Goal: Transaction & Acquisition: Purchase product/service

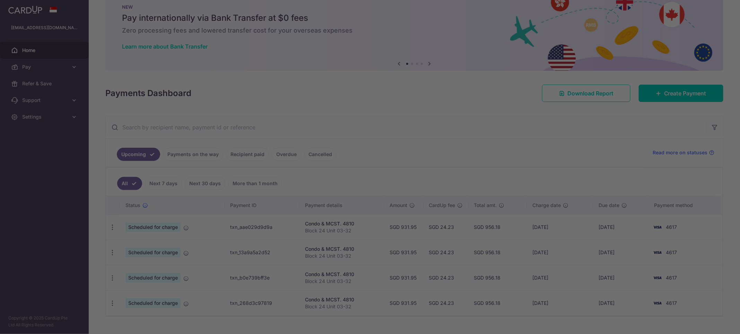
scroll to position [34, 0]
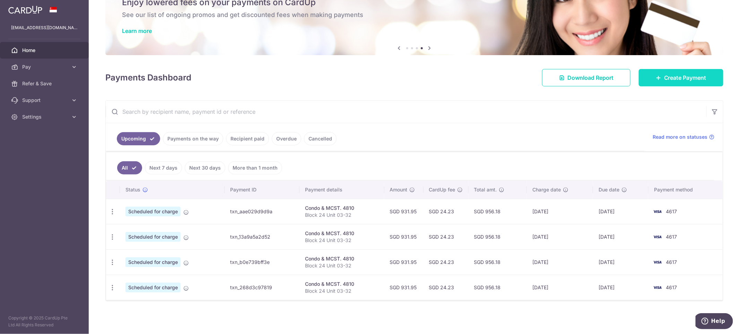
click at [674, 73] on span "Create Payment" at bounding box center [685, 77] width 42 height 8
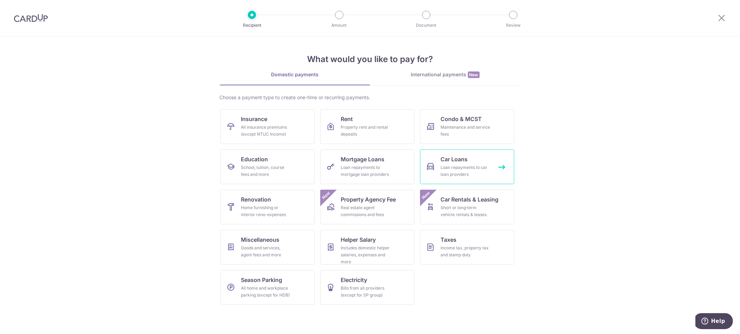
click at [473, 163] on link "Car Loans Loan repayments to car loan providers" at bounding box center [467, 166] width 94 height 35
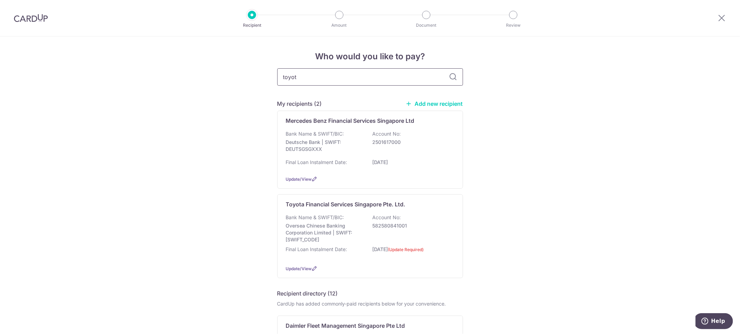
type input "toyota"
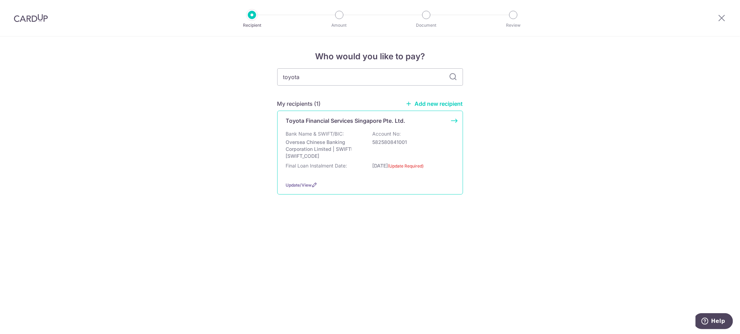
click at [341, 130] on p "Bank Name & SWIFT/BIC:" at bounding box center [315, 133] width 58 height 7
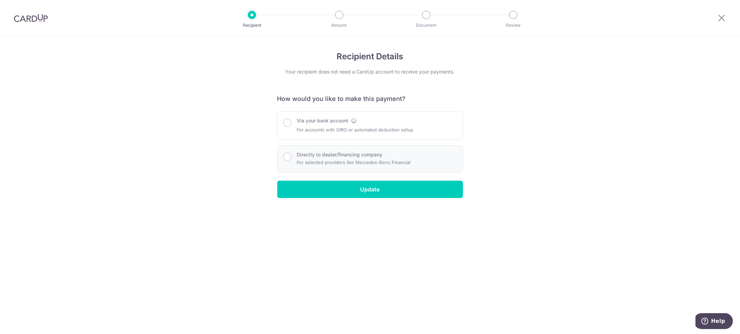
click at [319, 157] on label "Directly to dealer/financing company" at bounding box center [340, 154] width 86 height 7
click at [291, 157] on input "Directly to dealer/financing company" at bounding box center [287, 156] width 8 height 8
radio input "true"
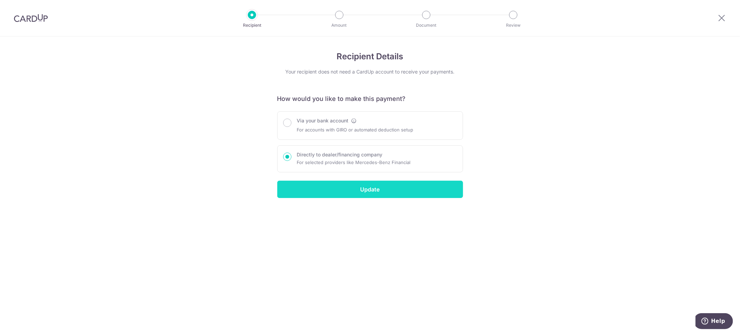
click at [346, 183] on input "Update" at bounding box center [370, 188] width 186 height 17
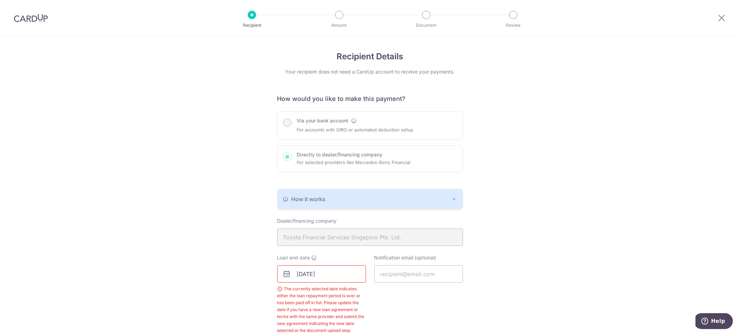
scroll to position [52, 0]
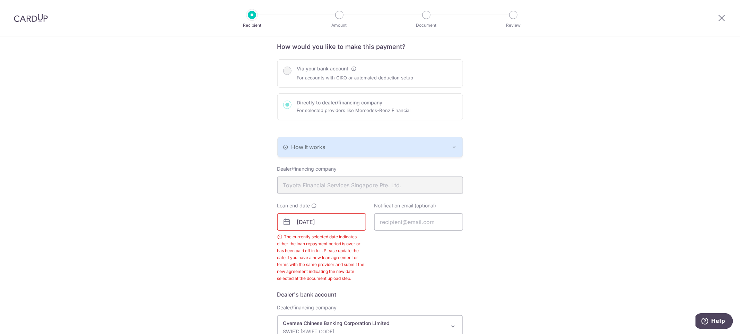
click at [366, 152] on button "How it works" at bounding box center [369, 146] width 185 height 19
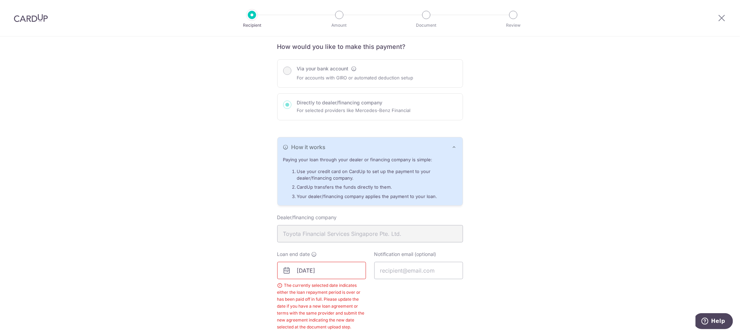
click at [519, 170] on div "Recipient Details Your recipient does not need a CardUp account to receive your…" at bounding box center [370, 230] width 740 height 493
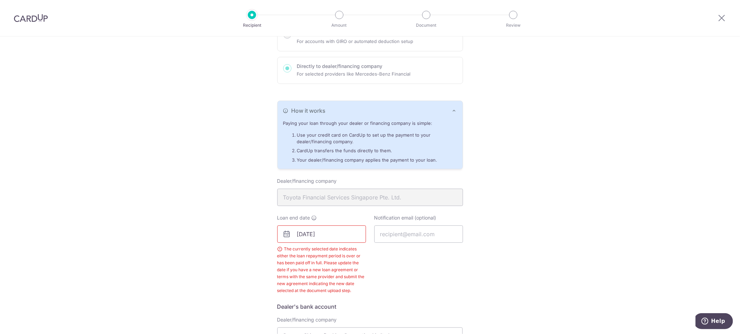
scroll to position [104, 0]
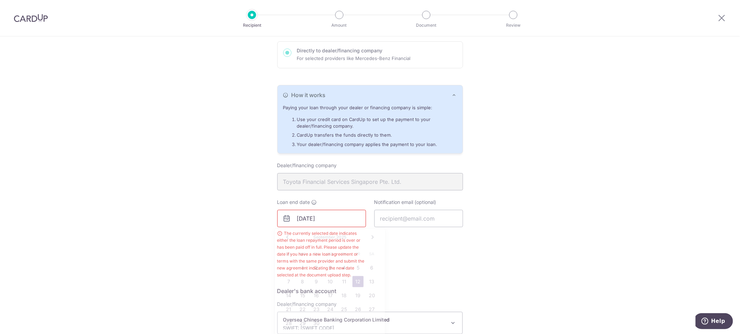
click at [347, 215] on input "30/05/2025" at bounding box center [321, 218] width 89 height 17
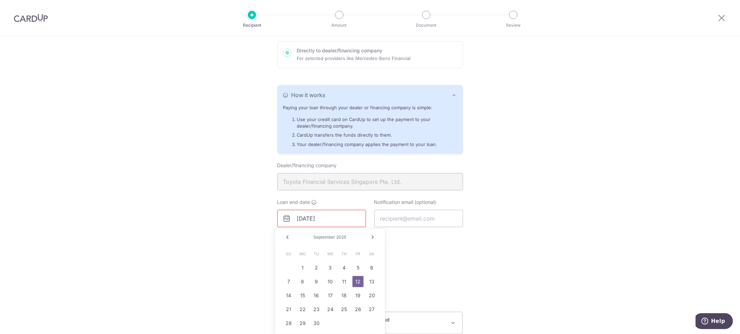
click at [344, 241] on div "Prev Next September 2025" at bounding box center [330, 237] width 110 height 17
click at [344, 236] on span "2025" at bounding box center [341, 236] width 10 height 5
click at [330, 235] on span "September" at bounding box center [324, 236] width 22 height 5
drag, startPoint x: 379, startPoint y: 233, endPoint x: 373, endPoint y: 236, distance: 7.0
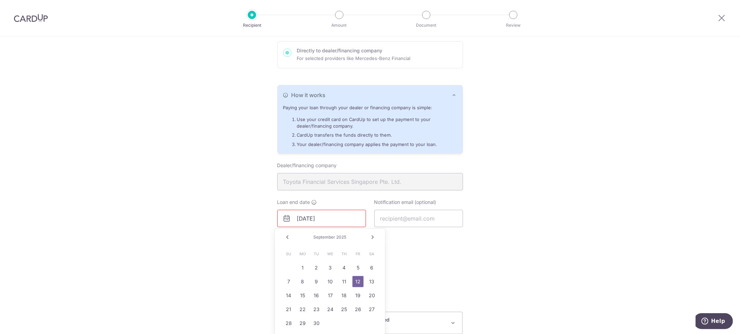
click at [377, 235] on div "Prev Next September 2025" at bounding box center [330, 237] width 110 height 17
click at [373, 236] on link "Next" at bounding box center [372, 237] width 8 height 8
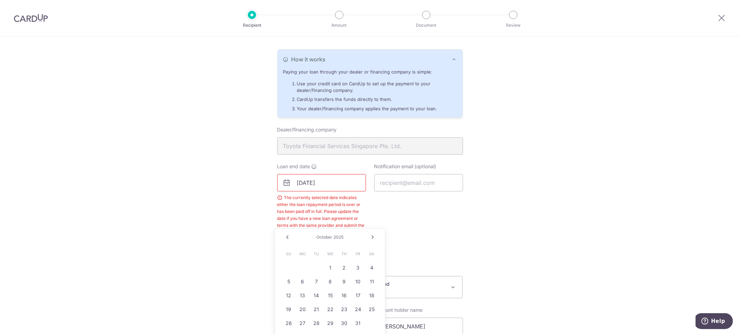
scroll to position [156, 0]
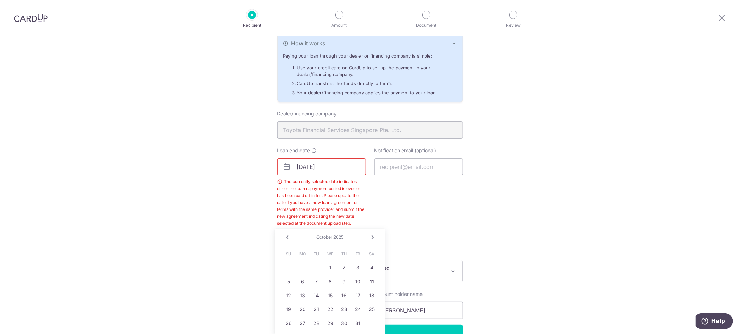
click at [339, 235] on span "2025" at bounding box center [338, 236] width 10 height 5
click at [276, 238] on div "Prev Next October 2025" at bounding box center [330, 237] width 110 height 17
click at [369, 238] on link "Next" at bounding box center [372, 237] width 8 height 8
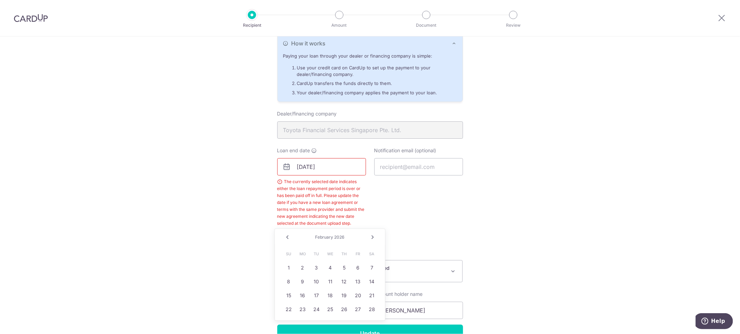
click at [369, 238] on link "Next" at bounding box center [372, 237] width 8 height 8
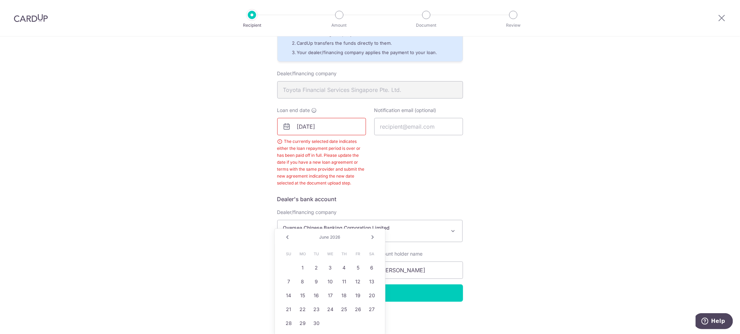
click at [370, 233] on link "Next" at bounding box center [372, 237] width 8 height 8
click at [304, 124] on input "30/05/2025" at bounding box center [321, 126] width 89 height 17
type input "30/12/2034"
click at [557, 220] on div "Recipient Details Your recipient does not need a CardUp account to receive your…" at bounding box center [370, 87] width 740 height 493
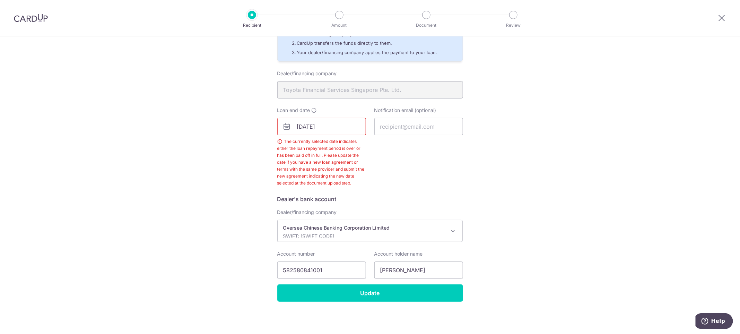
click at [558, 210] on div "Recipient Details Your recipient does not need a CardUp account to receive your…" at bounding box center [370, 87] width 740 height 493
click at [442, 133] on div "Notification email (optional)" at bounding box center [418, 147] width 97 height 80
click at [423, 126] on input "text" at bounding box center [418, 126] width 89 height 17
type input "darienlsk@gmail.com"
click at [541, 159] on div "Recipient Details Your recipient does not need a CardUp account to receive your…" at bounding box center [370, 87] width 740 height 493
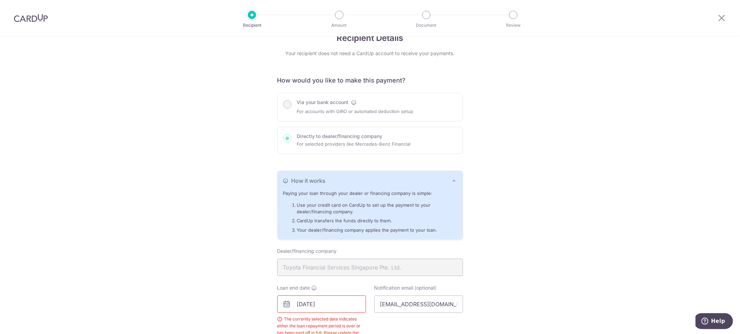
scroll to position [0, 0]
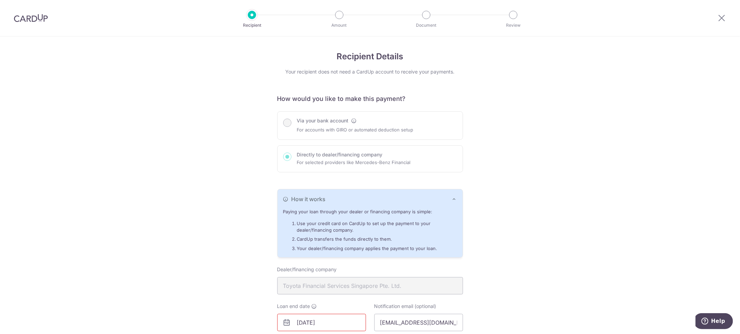
click at [30, 16] on img at bounding box center [31, 18] width 34 height 8
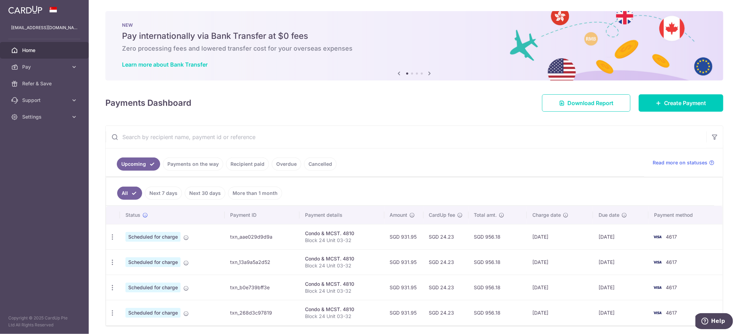
scroll to position [26, 0]
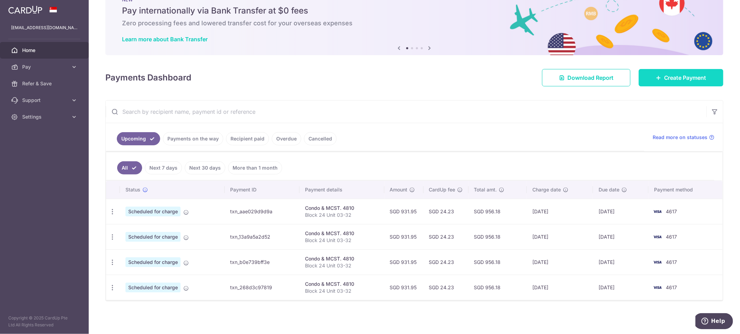
click at [681, 75] on span "Create Payment" at bounding box center [685, 77] width 42 height 8
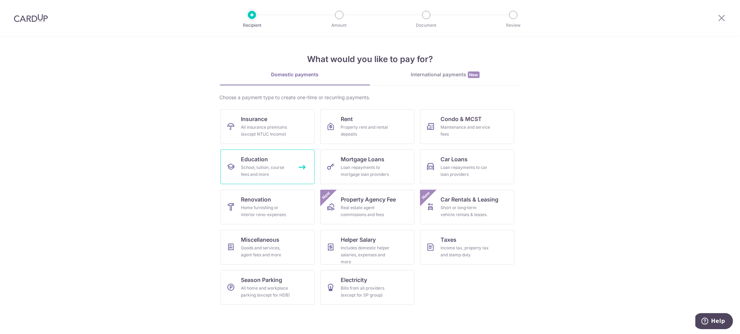
click at [280, 173] on div "School, tuition, course fees and more" at bounding box center [266, 171] width 50 height 14
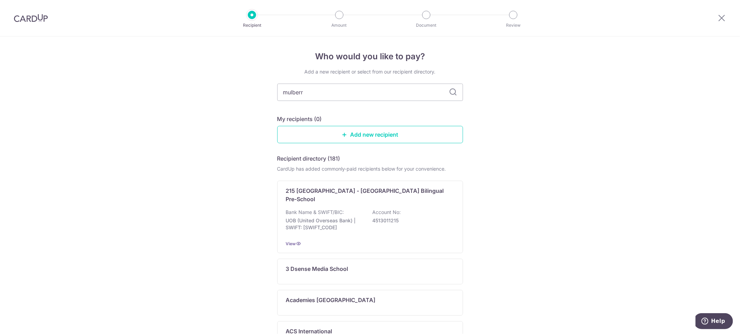
type input "mulberry"
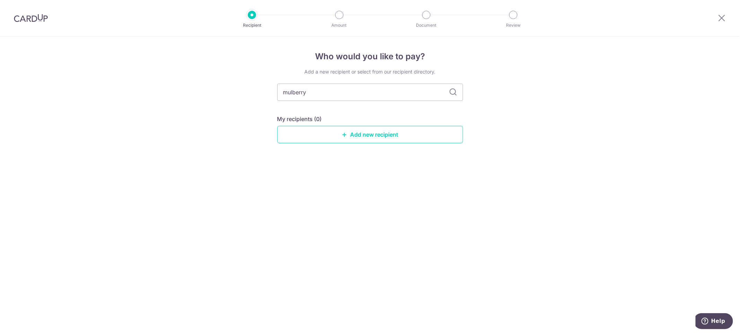
click at [453, 93] on icon at bounding box center [453, 92] width 8 height 8
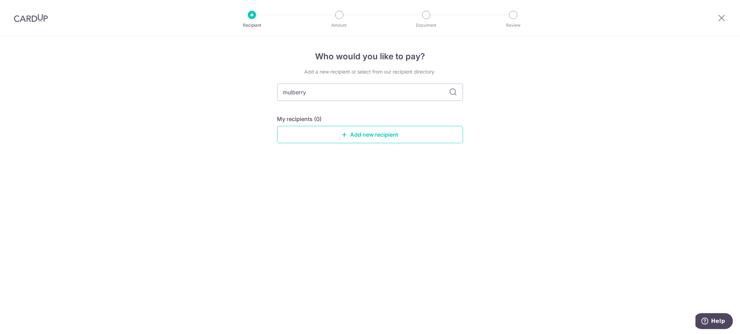
click at [453, 93] on icon at bounding box center [453, 92] width 8 height 8
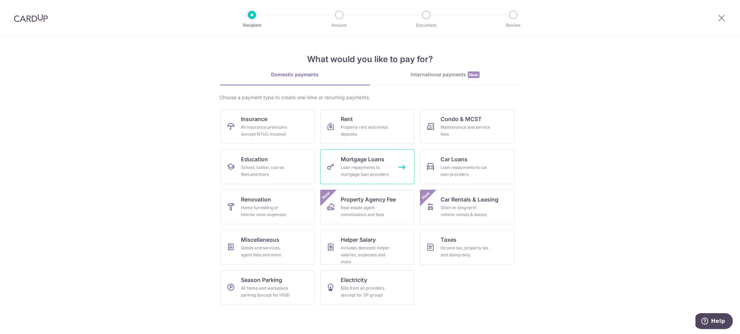
click at [378, 164] on div "Loan repayments to mortgage loan providers" at bounding box center [366, 171] width 50 height 14
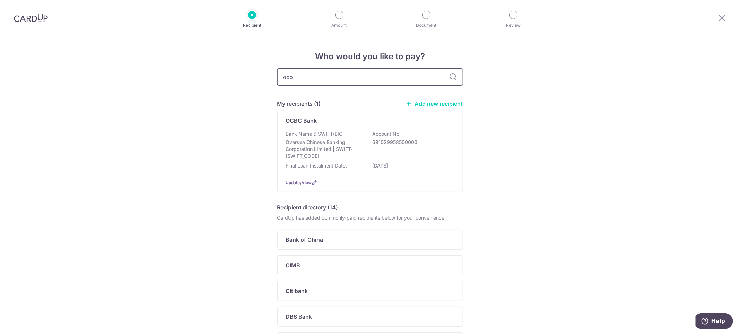
type input "ocbc"
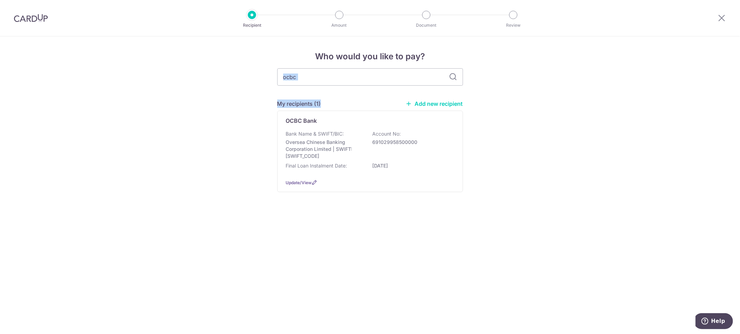
drag, startPoint x: 359, startPoint y: 85, endPoint x: 188, endPoint y: 78, distance: 171.6
click at [191, 78] on div "Who would you like to pay? ocbc My recipients (1) Add new recipient OCBC Bank B…" at bounding box center [370, 184] width 740 height 297
drag, startPoint x: 237, startPoint y: 44, endPoint x: 215, endPoint y: 51, distance: 22.6
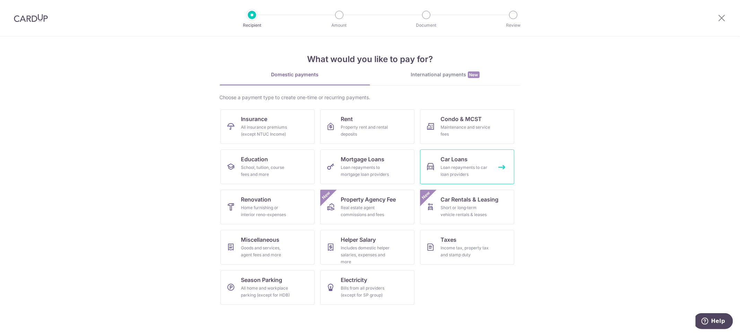
click at [452, 167] on div "Loan repayments to car loan providers" at bounding box center [466, 171] width 50 height 14
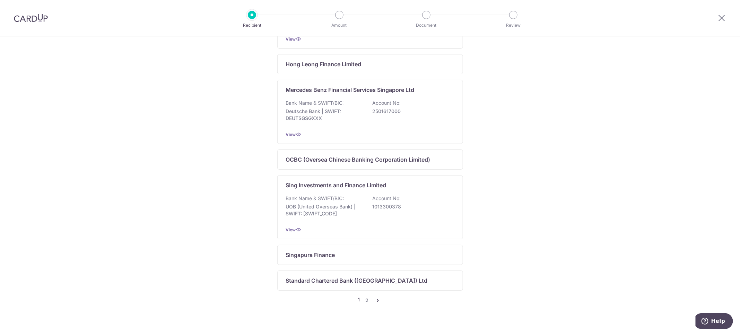
scroll to position [507, 0]
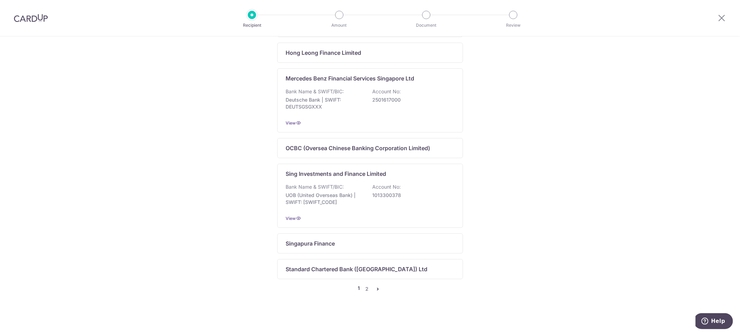
click at [365, 283] on div "Recipient directory (12) CardUp has added commonly-paid recipients below for yo…" at bounding box center [370, 38] width 186 height 507
click at [364, 287] on link "2" at bounding box center [367, 288] width 8 height 8
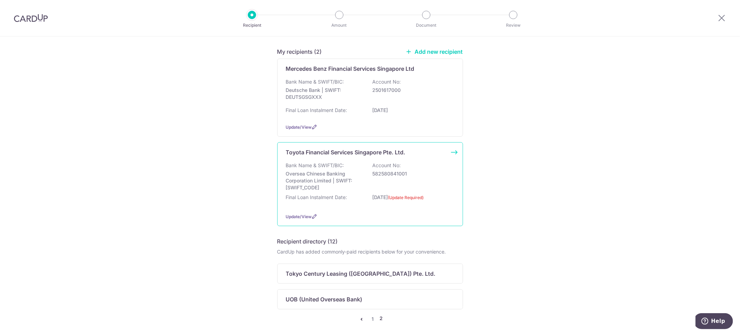
scroll to position [82, 0]
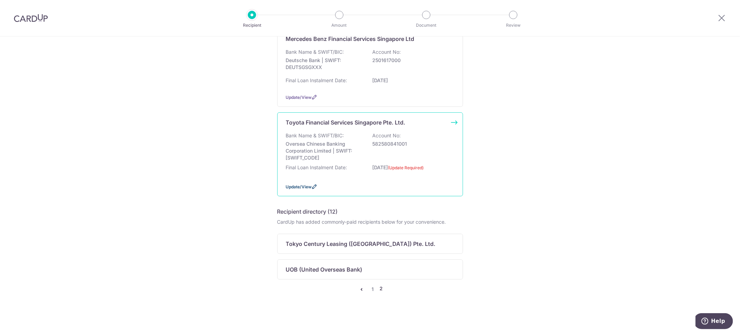
click at [286, 185] on span "Update/View" at bounding box center [299, 186] width 26 height 5
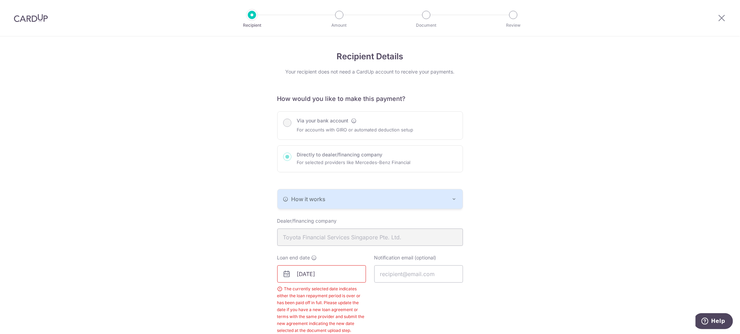
click at [327, 130] on div "Via your bank account For accounts with GIRO or automated deduction setup Direc…" at bounding box center [370, 141] width 186 height 61
click at [286, 122] on div "Via your bank account For accounts with GIRO or automated deduction setup Direc…" at bounding box center [370, 141] width 186 height 61
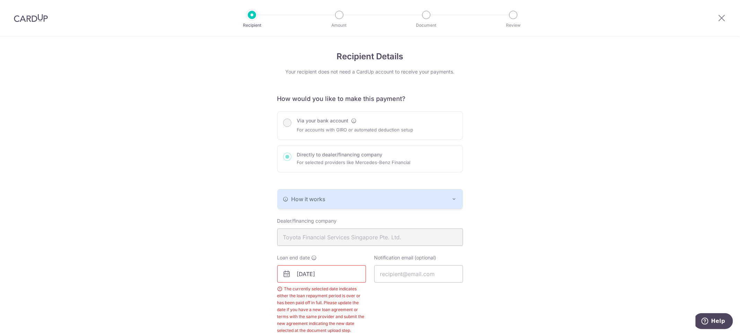
click at [287, 165] on div "Via your bank account For accounts with GIRO or automated deduction setup Direc…" at bounding box center [370, 141] width 186 height 61
click at [290, 125] on div "Via your bank account For accounts with GIRO or automated deduction setup Direc…" at bounding box center [370, 141] width 186 height 61
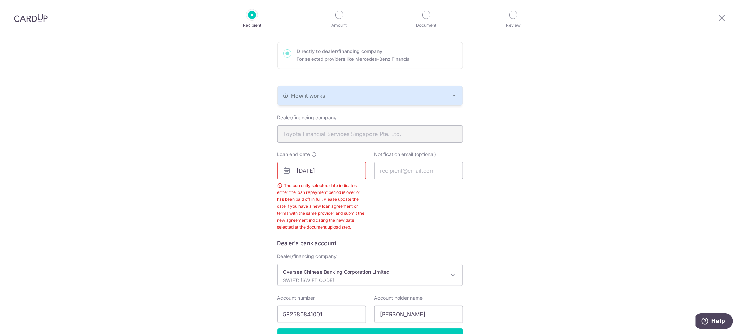
scroll to position [104, 0]
click at [332, 172] on input "30/05/2025" at bounding box center [321, 169] width 89 height 17
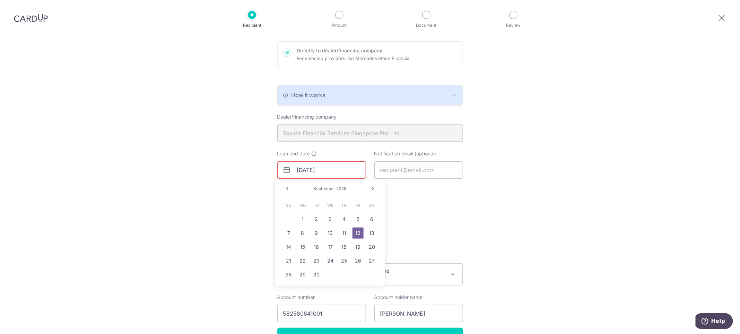
click at [373, 188] on link "Next" at bounding box center [372, 188] width 8 height 8
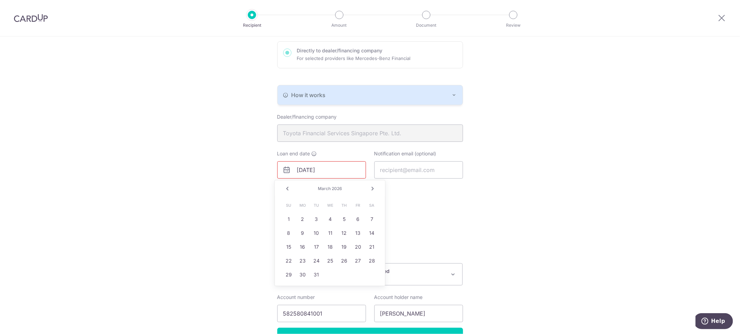
click at [373, 188] on link "Next" at bounding box center [372, 188] width 8 height 8
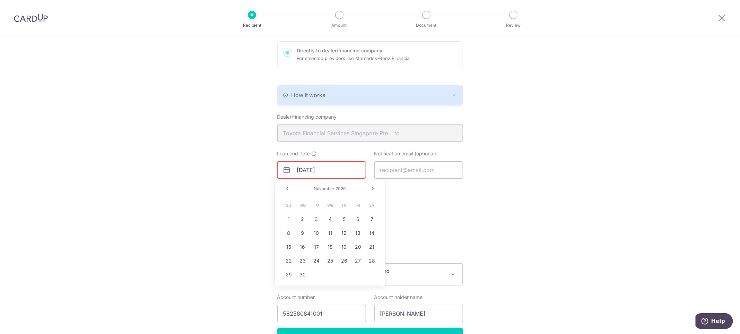
click at [373, 188] on link "Next" at bounding box center [372, 188] width 8 height 8
click at [374, 188] on link "Next" at bounding box center [372, 188] width 8 height 8
click at [293, 167] on input "30/05/2025" at bounding box center [321, 169] width 89 height 17
click at [323, 167] on input "30/05/2025" at bounding box center [321, 169] width 89 height 17
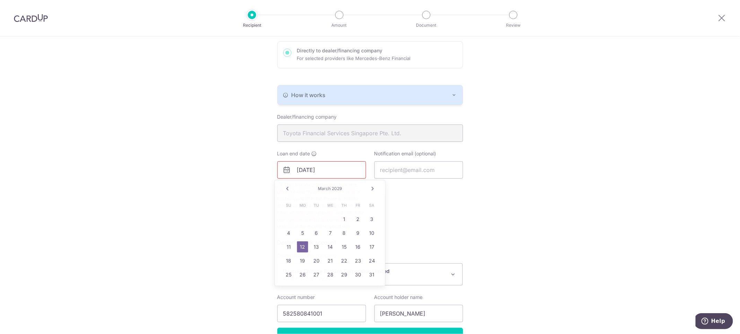
click at [552, 206] on div "Recipient Details Your recipient does not need a CardUp account to receive your…" at bounding box center [370, 154] width 740 height 445
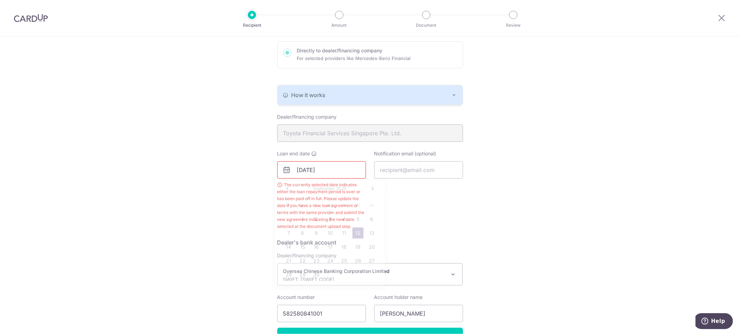
click at [343, 173] on input "31/12/2029" at bounding box center [321, 169] width 89 height 17
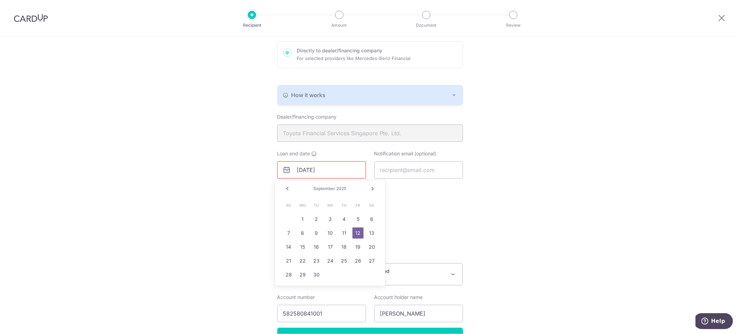
type input "31/12/2024"
click at [519, 211] on div "Recipient Details Your recipient does not need a CardUp account to receive your…" at bounding box center [370, 154] width 740 height 445
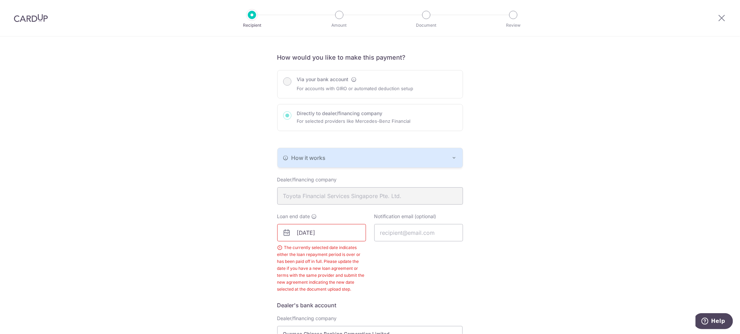
scroll to position [0, 0]
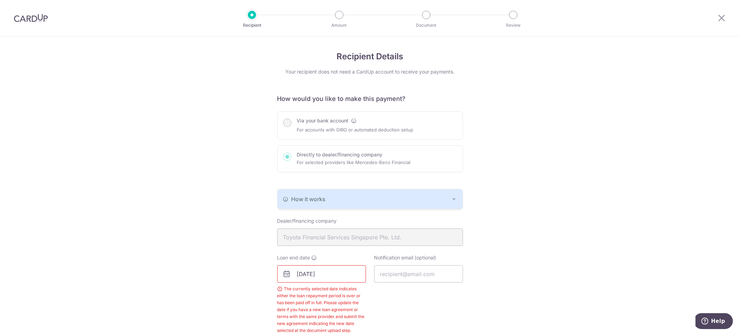
click at [287, 122] on div "Via your bank account For accounts with GIRO or automated deduction setup Direc…" at bounding box center [370, 141] width 186 height 61
click at [354, 198] on div "How it works" at bounding box center [370, 199] width 174 height 8
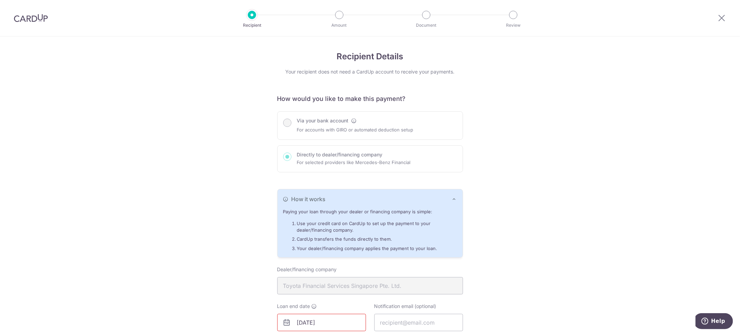
click at [354, 198] on div "How it works" at bounding box center [370, 199] width 174 height 8
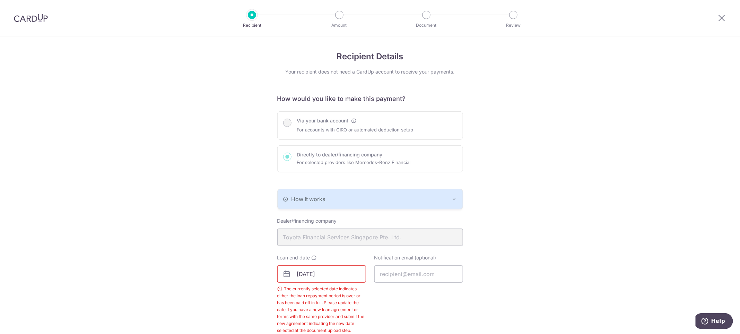
click at [307, 164] on div "Via your bank account For accounts with GIRO or automated deduction setup Direc…" at bounding box center [370, 141] width 186 height 61
click at [297, 129] on div "Via your bank account For accounts with GIRO or automated deduction setup Direc…" at bounding box center [370, 141] width 186 height 61
click at [293, 125] on div "Via your bank account For accounts with GIRO or automated deduction setup Direc…" at bounding box center [370, 141] width 186 height 61
click at [289, 123] on div "Via your bank account For accounts with GIRO or automated deduction setup Direc…" at bounding box center [370, 141] width 186 height 61
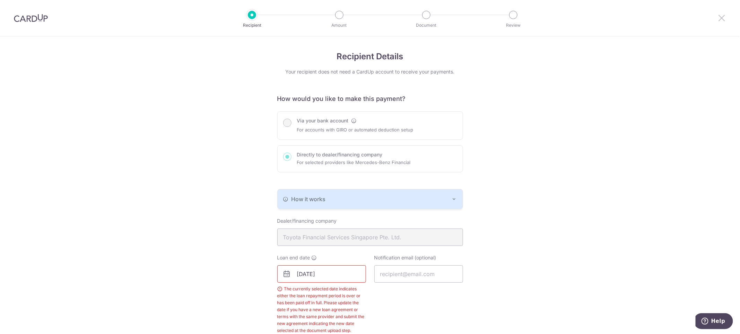
click at [717, 19] on icon at bounding box center [721, 18] width 8 height 9
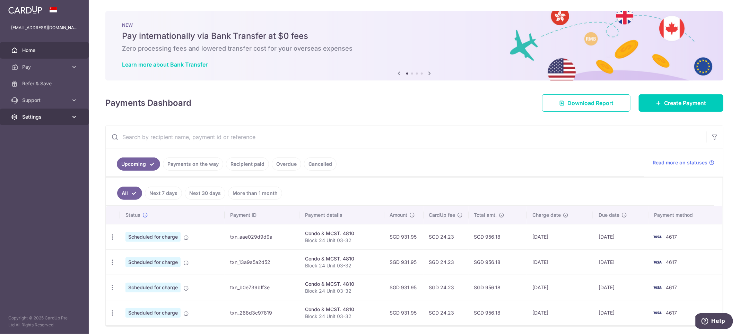
drag, startPoint x: 63, startPoint y: 113, endPoint x: 71, endPoint y: 115, distance: 8.2
click at [68, 114] on link "Settings" at bounding box center [44, 116] width 89 height 17
click at [660, 109] on link "Create Payment" at bounding box center [680, 102] width 85 height 17
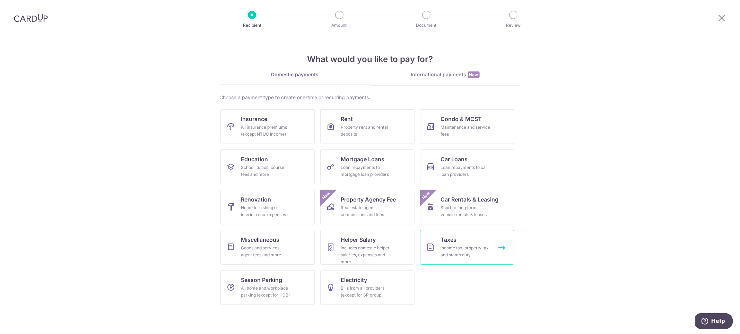
click at [460, 238] on link "Taxes Income tax, property tax and stamp duty" at bounding box center [467, 247] width 94 height 35
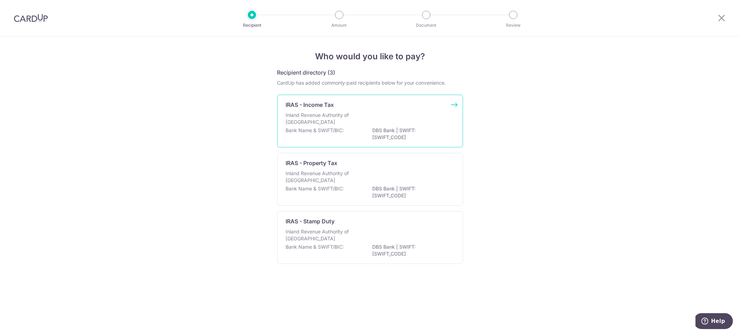
click at [325, 119] on p "Inland Revenue Authority of [GEOGRAPHIC_DATA]" at bounding box center [322, 119] width 73 height 14
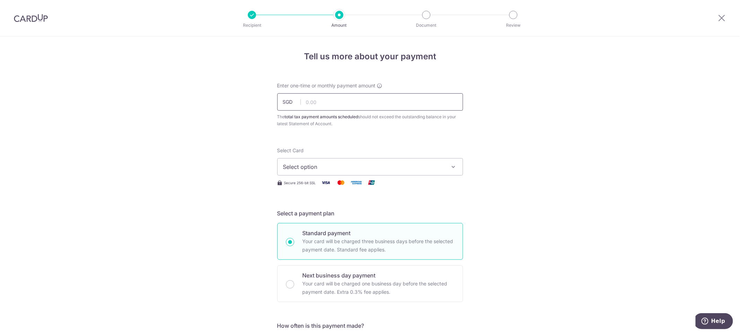
click at [330, 101] on input "text" at bounding box center [370, 101] width 186 height 17
type input "2,627.98"
click at [435, 168] on span "Select option" at bounding box center [363, 166] width 161 height 8
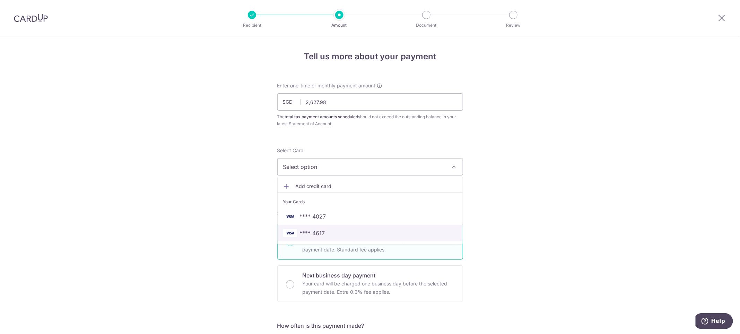
click at [322, 235] on span "**** 4617" at bounding box center [370, 233] width 174 height 8
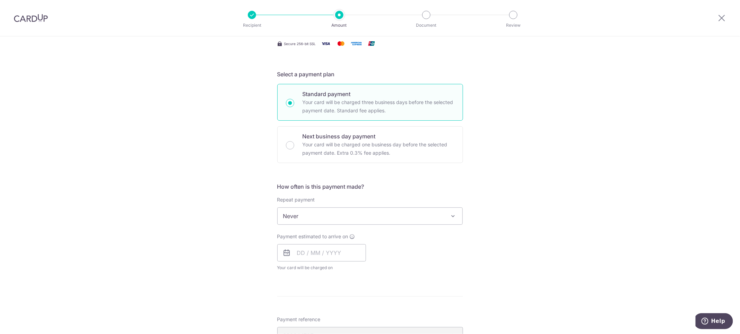
scroll to position [156, 0]
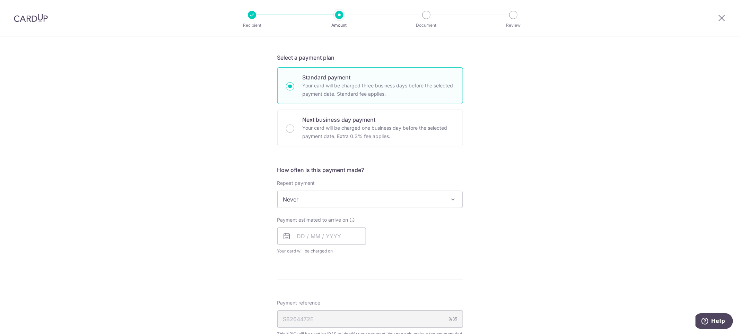
click at [404, 203] on span "Never" at bounding box center [369, 199] width 185 height 17
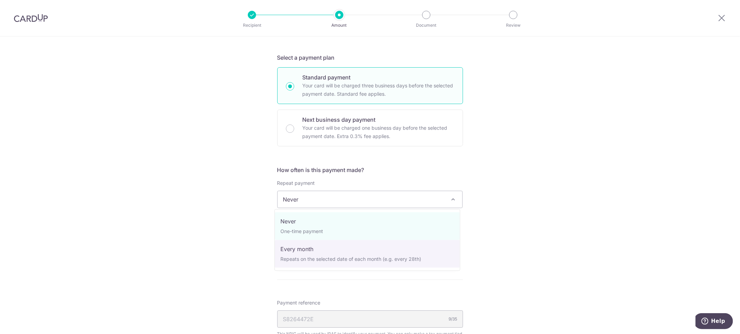
select select "3"
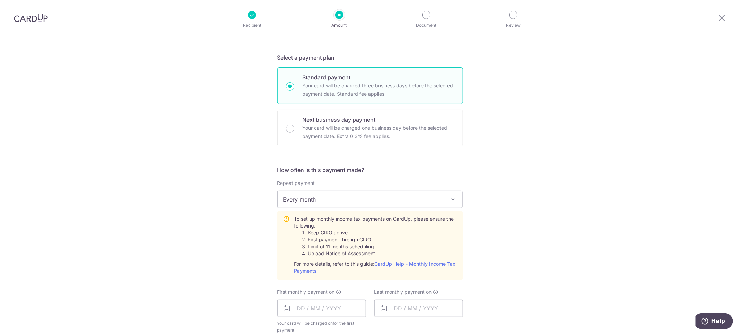
click at [492, 210] on div "Tell us more about your payment Enter one-time or monthly payment amount SGD 2,…" at bounding box center [370, 242] width 740 height 722
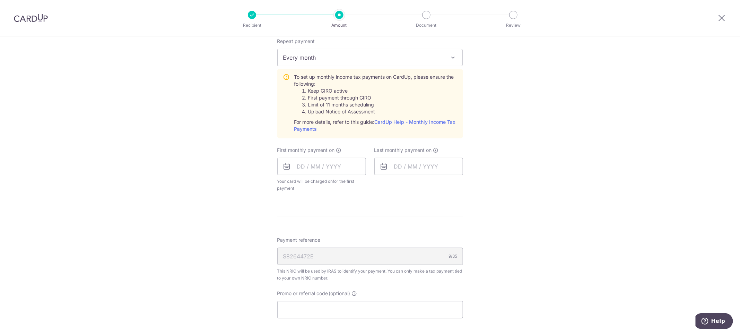
scroll to position [311, 0]
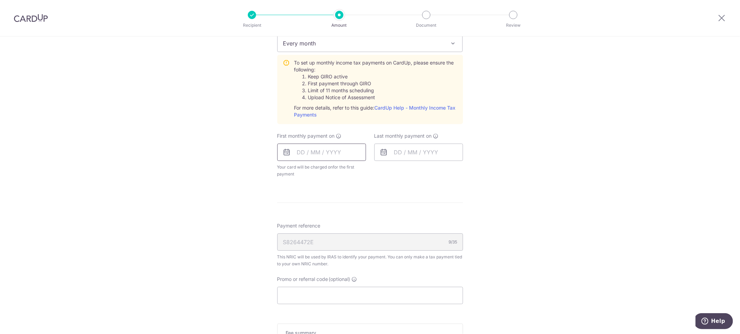
click at [348, 156] on input "text" at bounding box center [321, 151] width 89 height 17
click at [371, 170] on link "Next" at bounding box center [375, 171] width 8 height 8
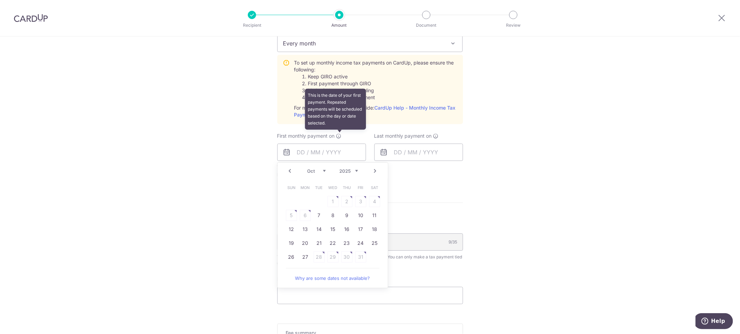
click at [337, 136] on icon at bounding box center [339, 136] width 6 height 6
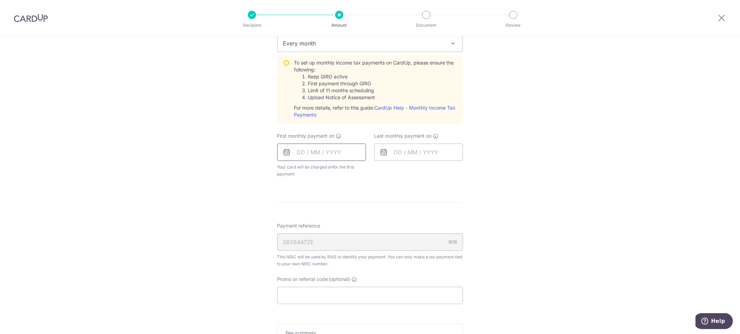
click at [336, 151] on input "text" at bounding box center [321, 151] width 89 height 17
click at [290, 172] on div "Prev Next Sep Oct Nov Dec 2025 2026" at bounding box center [332, 170] width 110 height 17
click at [285, 171] on div "Prev Next Sep Oct Nov Dec 2025 2026" at bounding box center [332, 170] width 110 height 17
click at [371, 170] on link "Next" at bounding box center [375, 171] width 8 height 8
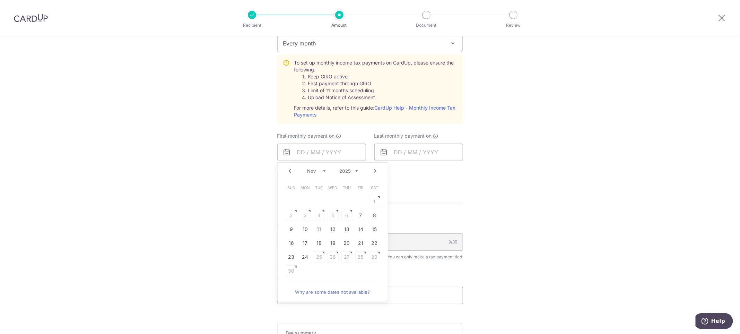
click at [328, 292] on link "Why are some dates not available?" at bounding box center [333, 292] width 94 height 14
click at [290, 172] on link "Prev" at bounding box center [290, 171] width 8 height 8
click at [289, 172] on link "Prev" at bounding box center [290, 171] width 8 height 8
click at [332, 246] on link "24" at bounding box center [332, 242] width 11 height 11
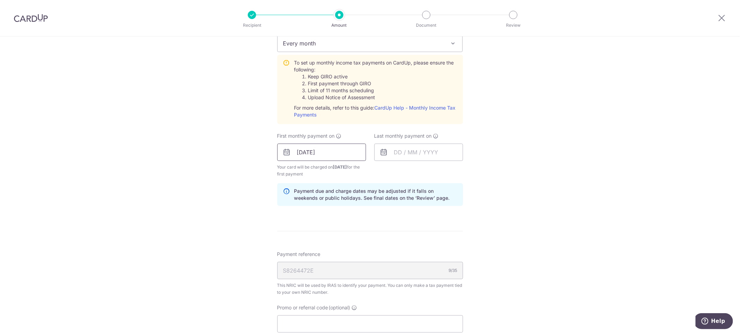
click at [340, 149] on input "24/09/2025" at bounding box center [321, 151] width 89 height 17
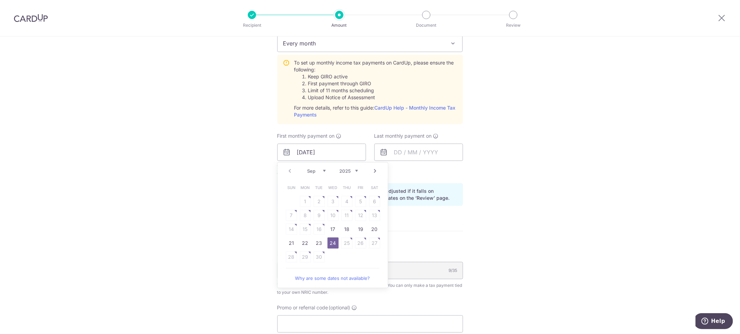
click at [371, 169] on link "Next" at bounding box center [375, 171] width 8 height 8
click at [314, 216] on link "7" at bounding box center [318, 215] width 11 height 11
type input "07/10/2025"
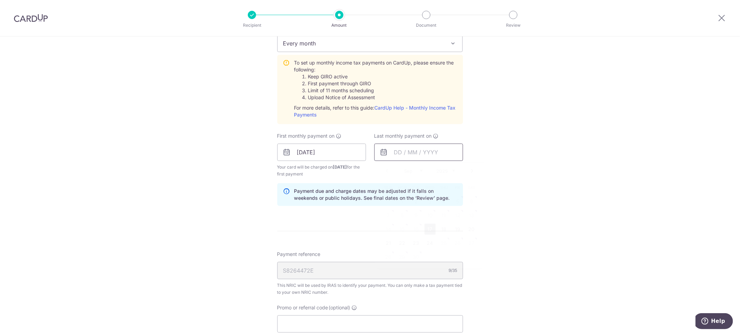
click at [443, 154] on input "text" at bounding box center [418, 151] width 89 height 17
click at [468, 169] on link "Next" at bounding box center [472, 171] width 8 height 8
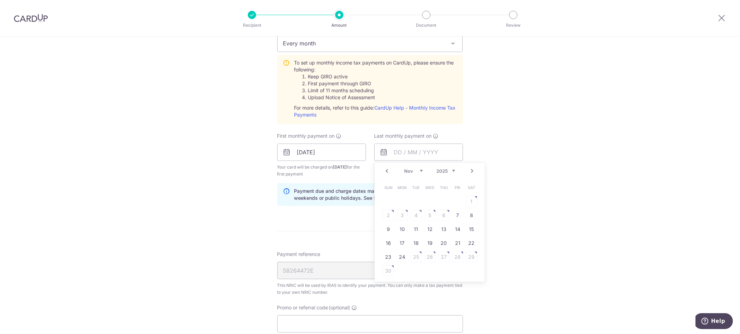
click at [468, 169] on link "Next" at bounding box center [472, 171] width 8 height 8
click at [468, 168] on link "Next" at bounding box center [472, 171] width 8 height 8
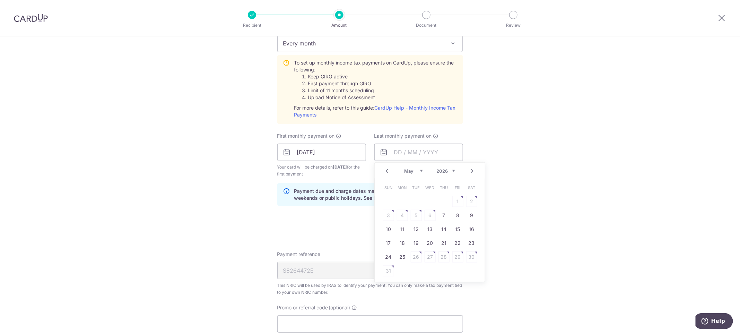
click at [468, 168] on link "Next" at bounding box center [472, 171] width 8 height 8
click at [400, 213] on link "7" at bounding box center [402, 215] width 11 height 11
type input "07/09/2026"
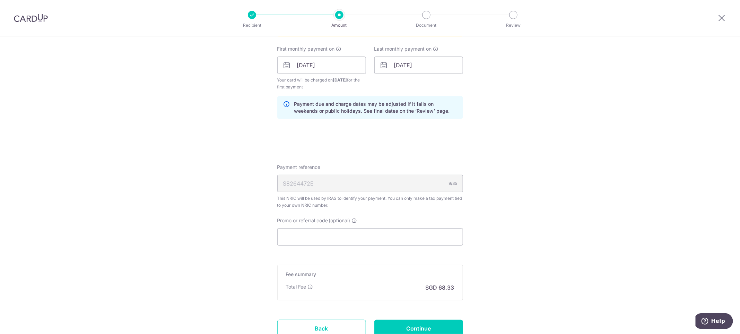
scroll to position [416, 0]
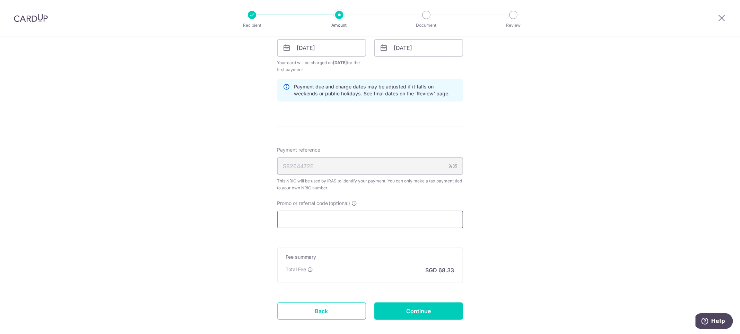
click at [367, 218] on input "Promo or referral code (optional)" at bounding box center [370, 219] width 186 height 17
click at [315, 224] on input "Promo or referral code (optional)" at bounding box center [370, 219] width 186 height 17
paste input "OCBC155"
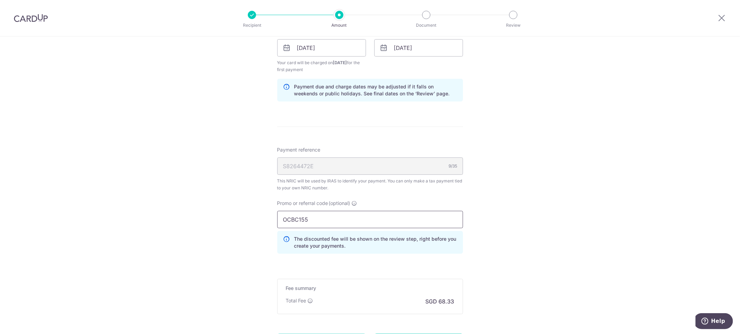
type input "OCBC155"
click at [540, 217] on div "Tell us more about your payment Enter one-time or monthly payment amount SGD 2,…" at bounding box center [370, 12] width 740 height 782
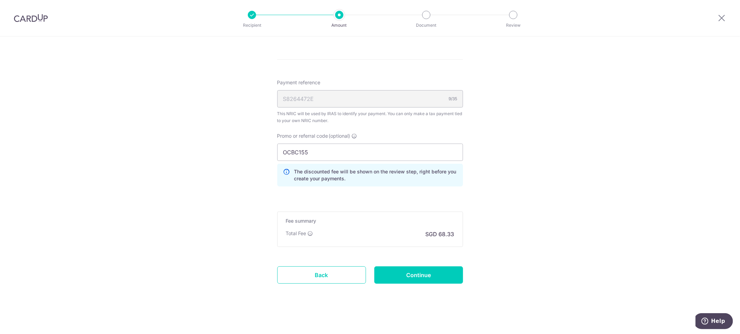
scroll to position [485, 0]
click at [431, 269] on input "Continue" at bounding box center [418, 272] width 89 height 17
type input "Create Schedule"
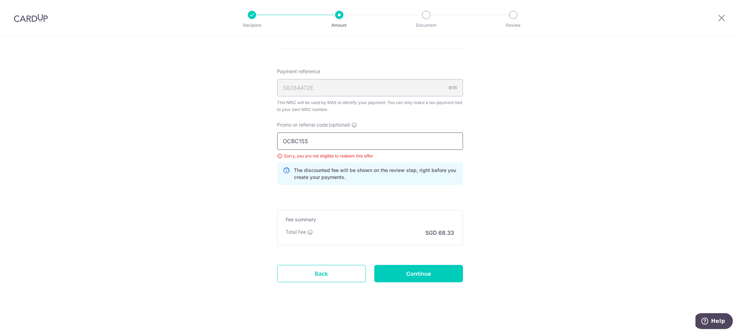
drag, startPoint x: 347, startPoint y: 138, endPoint x: 209, endPoint y: 126, distance: 138.3
paste input "TAX173"
type input "OCBCTAX173"
click at [401, 272] on input "Continue" at bounding box center [418, 273] width 89 height 17
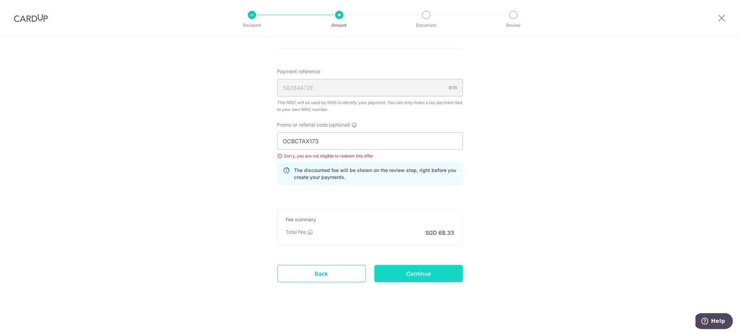
type input "Update Schedule"
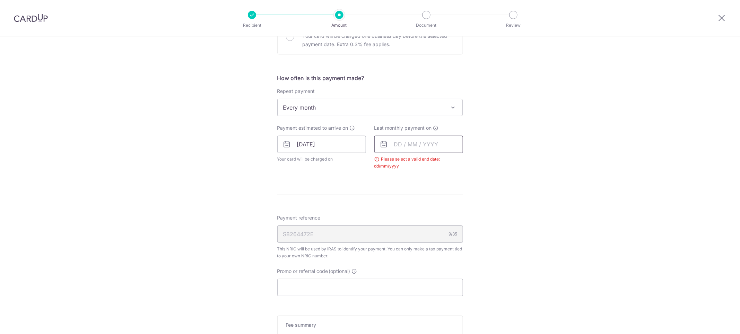
scroll to position [249, 0]
click at [444, 148] on input "text" at bounding box center [418, 142] width 89 height 17
click at [449, 161] on select "2025 2026" at bounding box center [445, 162] width 18 height 6
click at [400, 204] on link "7" at bounding box center [402, 205] width 11 height 11
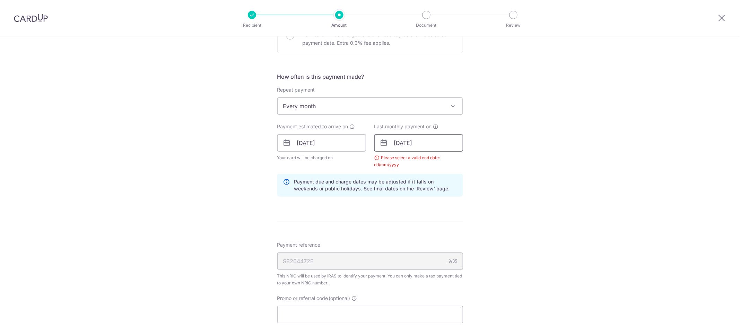
click at [440, 147] on input "07/09/2026" at bounding box center [418, 142] width 89 height 17
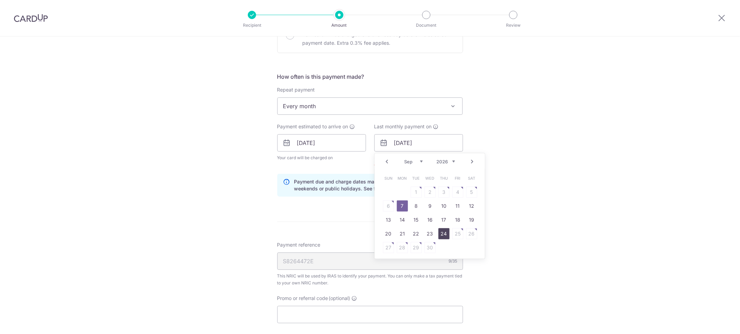
click at [448, 236] on td "24" at bounding box center [444, 234] width 14 height 14
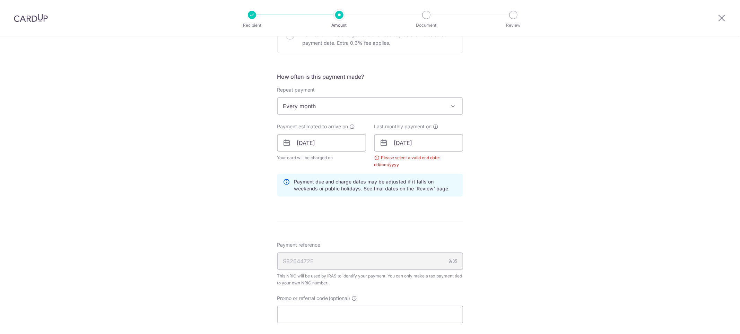
click at [493, 189] on div "Tell us more about your payment Enter one-time or monthly payment amount SGD 2,…" at bounding box center [370, 127] width 740 height 679
click at [441, 145] on input "24/09/2026" at bounding box center [418, 142] width 89 height 17
click at [410, 161] on select "Jan Feb Mar Apr May Jun Jul Aug Sep Oct" at bounding box center [413, 162] width 18 height 6
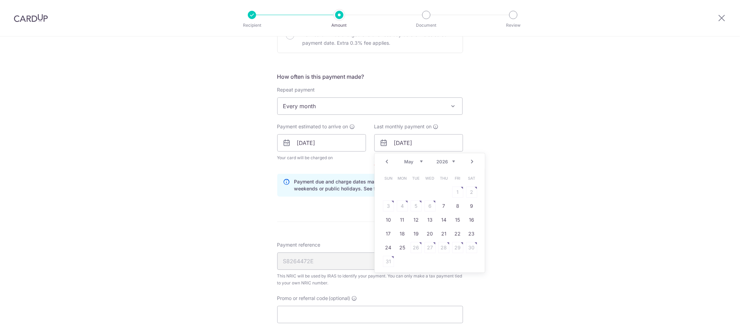
click at [395, 243] on td "25" at bounding box center [402, 247] width 14 height 14
click at [398, 244] on div "Payment reference S8264472E 9/35 This NRIC will be used by IRAS to identify you…" at bounding box center [370, 263] width 186 height 45
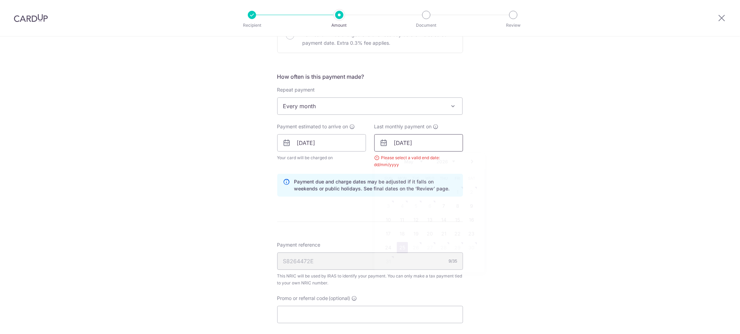
click at [441, 144] on input "25/05/2026" at bounding box center [418, 142] width 89 height 17
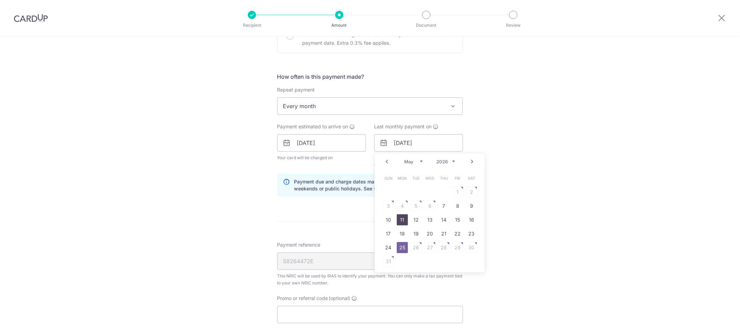
click at [400, 220] on link "11" at bounding box center [402, 219] width 11 height 11
type input "11/05/2026"
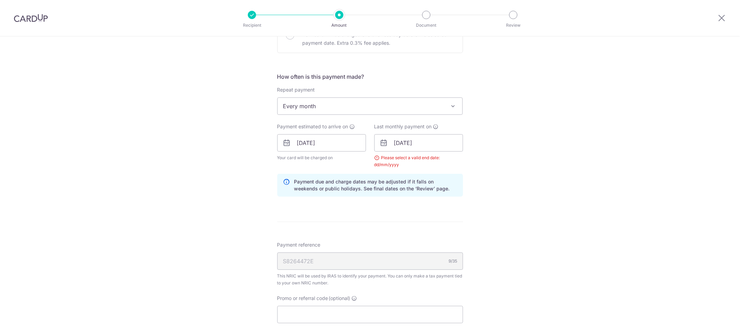
click at [512, 213] on div "Tell us more about your payment Enter one-time or monthly payment amount SGD 2,…" at bounding box center [370, 127] width 740 height 679
click at [338, 144] on input "[DATE]" at bounding box center [321, 142] width 89 height 17
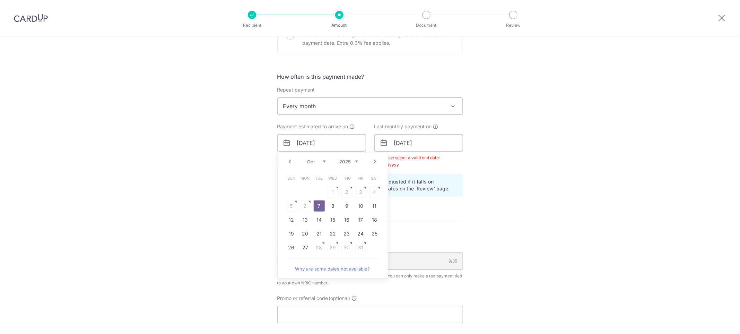
click at [286, 158] on link "Prev" at bounding box center [290, 161] width 8 height 8
click at [332, 235] on link "24" at bounding box center [332, 233] width 11 height 11
type input "24/09/2025"
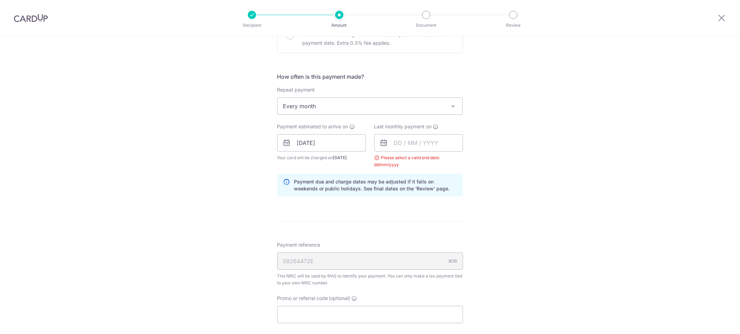
click at [525, 158] on div "Tell us more about your payment Enter one-time or monthly payment amount SGD 2,…" at bounding box center [370, 127] width 740 height 679
click at [345, 146] on input "24/09/2025" at bounding box center [321, 142] width 89 height 17
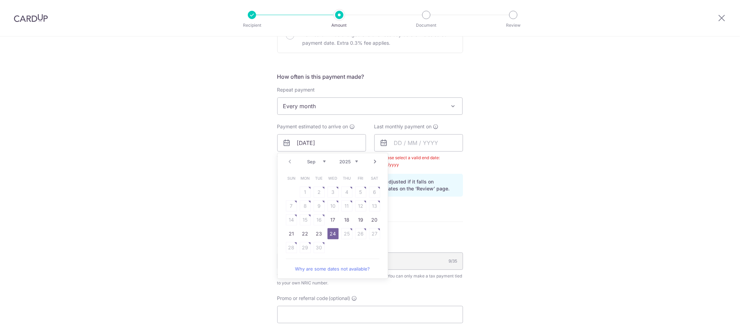
click at [372, 165] on link "Next" at bounding box center [375, 161] width 8 height 8
click at [313, 206] on link "7" at bounding box center [318, 205] width 11 height 11
type input "[DATE]"
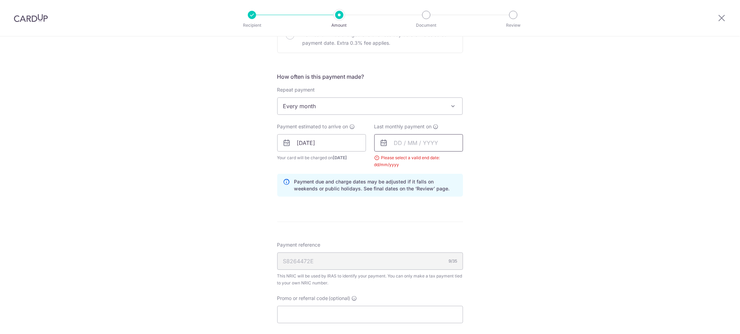
click at [440, 144] on input "text" at bounding box center [418, 142] width 89 height 17
click at [433, 127] on icon at bounding box center [436, 127] width 6 height 6
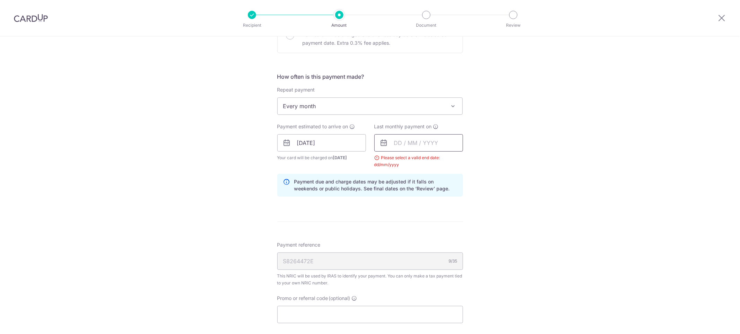
click at [440, 143] on input "text" at bounding box center [418, 142] width 89 height 17
click at [468, 164] on link "Next" at bounding box center [472, 161] width 8 height 8
click at [469, 161] on link "Next" at bounding box center [472, 161] width 8 height 8
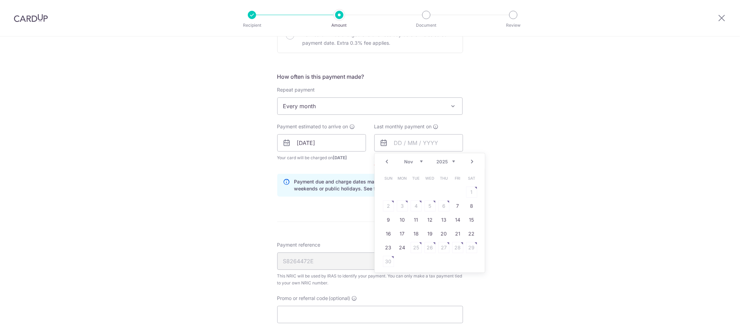
click at [469, 161] on link "Next" at bounding box center [472, 161] width 8 height 8
drag, startPoint x: 425, startPoint y: 230, endPoint x: 453, endPoint y: 217, distance: 31.3
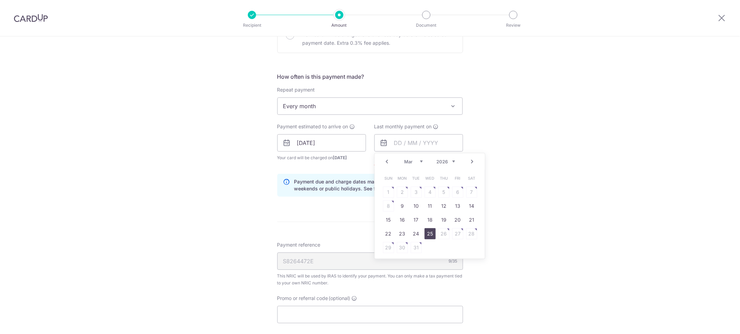
click at [425, 230] on link "25" at bounding box center [429, 233] width 11 height 11
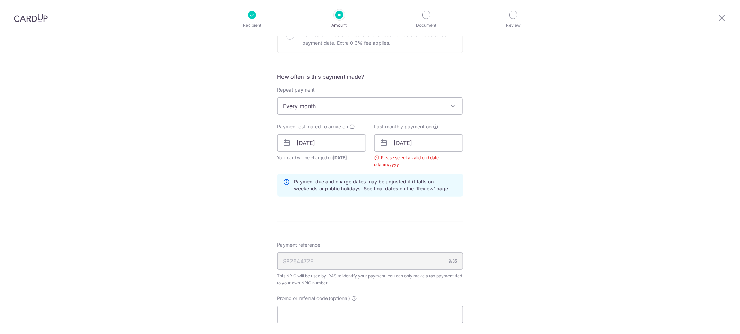
click at [519, 195] on div "Tell us more about your payment Enter one-time or monthly payment amount SGD 2,…" at bounding box center [370, 127] width 740 height 679
click at [435, 144] on input "25/03/2026" at bounding box center [418, 142] width 89 height 17
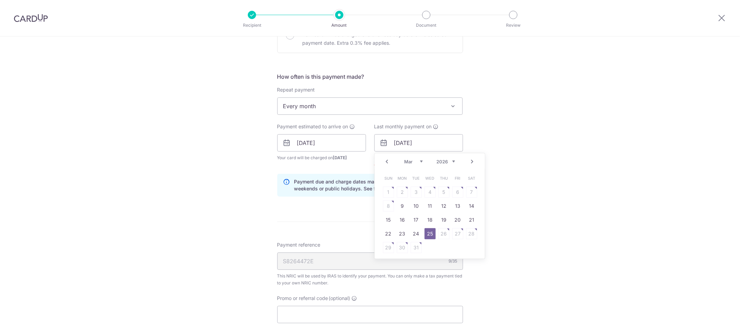
click at [417, 163] on select "Jan Feb Mar Apr May Jun Jul Aug Sep Oct" at bounding box center [413, 162] width 18 height 6
click at [442, 232] on link "24" at bounding box center [443, 233] width 11 height 11
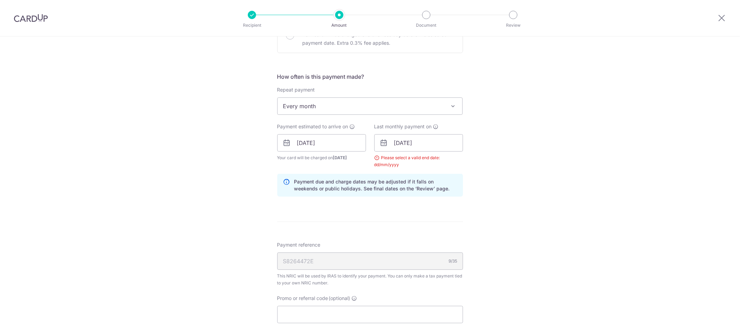
click at [516, 191] on div "Tell us more about your payment Enter one-time or monthly payment amount SGD 2,…" at bounding box center [370, 127] width 740 height 679
click at [436, 146] on input "24/09/2026" at bounding box center [418, 142] width 89 height 17
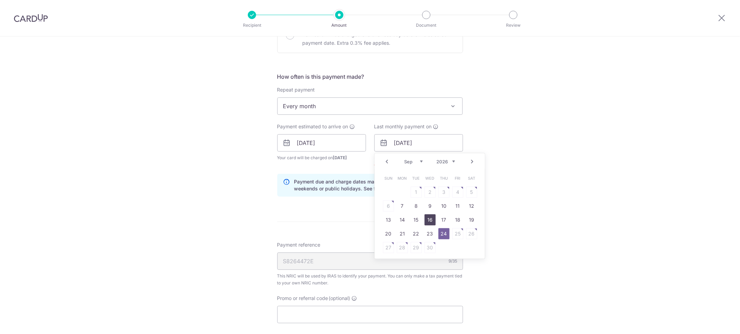
click at [424, 216] on link "16" at bounding box center [429, 219] width 11 height 11
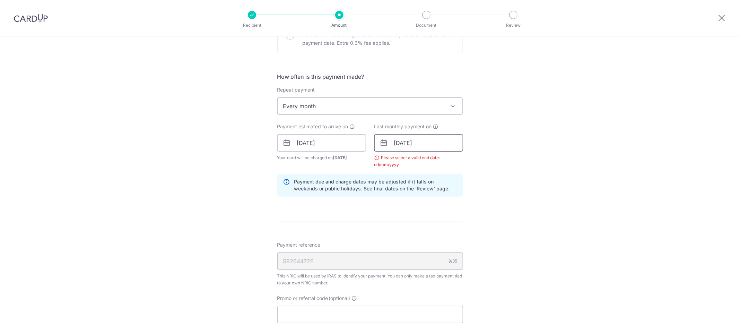
click at [448, 140] on input "16/09/2026" at bounding box center [418, 142] width 89 height 17
click at [472, 161] on link "Next" at bounding box center [472, 161] width 8 height 8
click at [472, 161] on div "Prev Next Jan Feb Mar Apr May Jun Jul Aug Sep Oct 2025 2026" at bounding box center [429, 161] width 110 height 17
click at [470, 162] on div "Prev Next Jan Feb Mar Apr May Jun Jul Aug Sep Oct 2025 2026" at bounding box center [429, 161] width 110 height 17
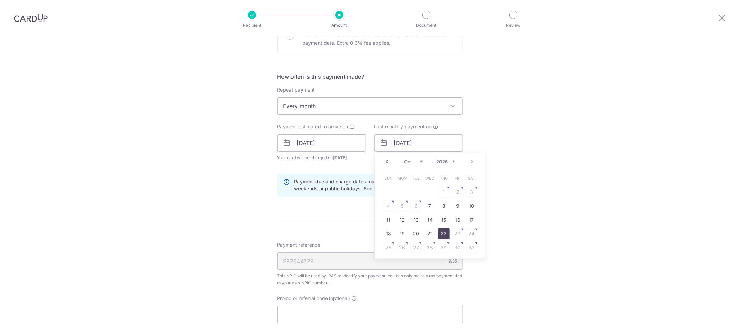
click at [444, 235] on link "22" at bounding box center [443, 233] width 11 height 11
click at [524, 206] on div "Tell us more about your payment Enter one-time or monthly payment amount SGD 2,…" at bounding box center [370, 127] width 740 height 679
click at [438, 148] on input "22/10/2026" at bounding box center [418, 142] width 89 height 17
click at [430, 206] on link "7" at bounding box center [429, 205] width 11 height 11
type input "[DATE]"
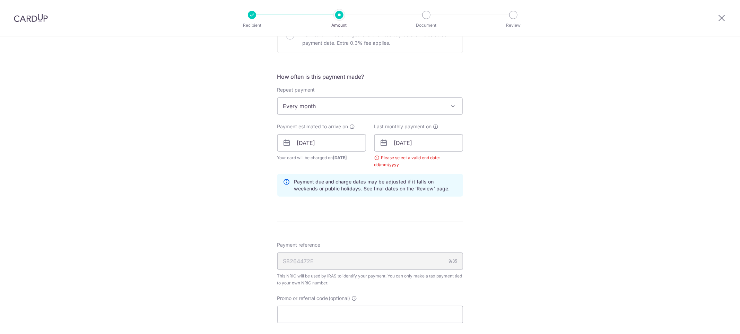
click at [505, 174] on div "Tell us more about your payment Enter one-time or monthly payment amount SGD 2,…" at bounding box center [370, 127] width 740 height 679
click at [487, 207] on div "Tell us more about your payment Enter one-time or monthly payment amount SGD 2,…" at bounding box center [370, 127] width 740 height 679
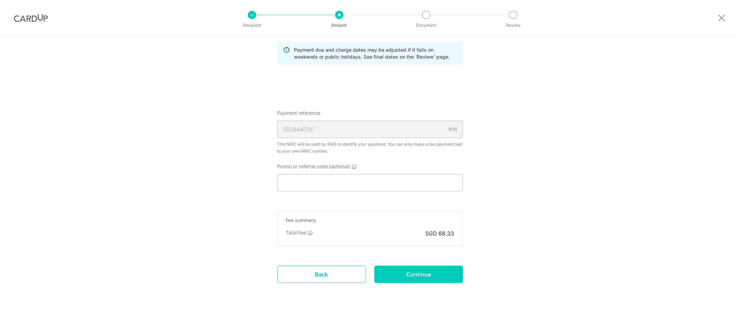
scroll to position [381, 0]
click at [316, 189] on input "Promo or referral code (optional)" at bounding box center [370, 181] width 186 height 17
paste input "OCBCTAX173"
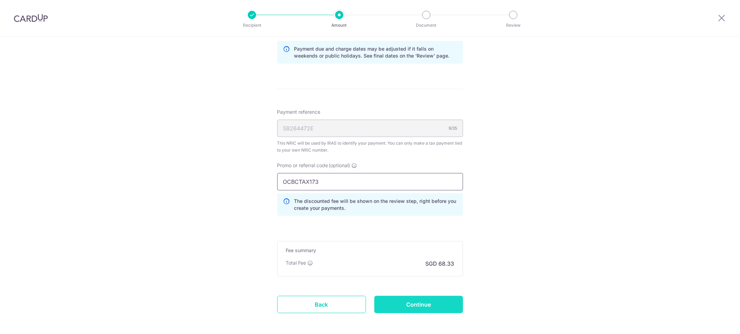
type input "OCBCTAX173"
click at [436, 304] on input "Continue" at bounding box center [418, 303] width 89 height 17
type input "Update Schedule"
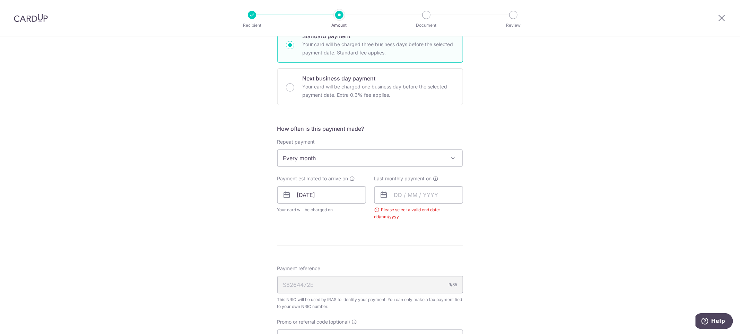
scroll to position [145, 0]
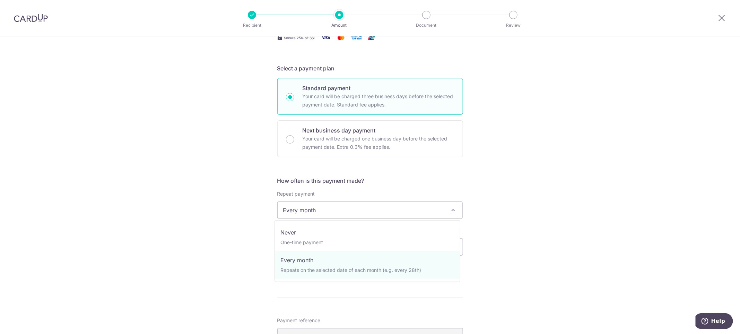
click at [435, 211] on span "Every month" at bounding box center [369, 210] width 185 height 17
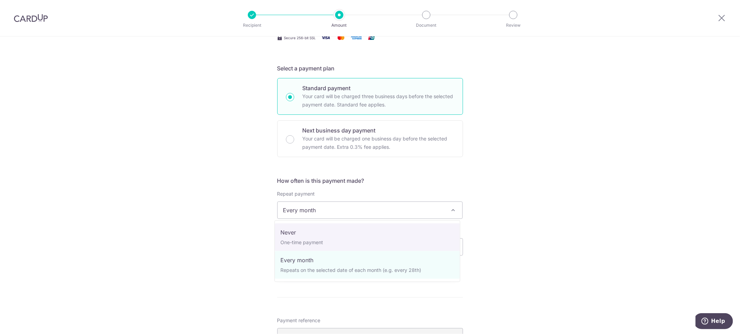
select select "1"
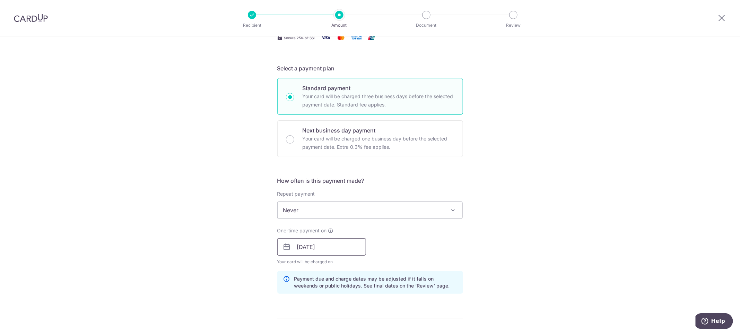
click at [353, 247] on input "[DATE]" at bounding box center [321, 246] width 89 height 17
click at [439, 249] on div "One-time payment on [DATE] Prev Next Sep Oct Nov [DATE] 2026 Sun Mon Tue Wed Th…" at bounding box center [370, 246] width 194 height 38
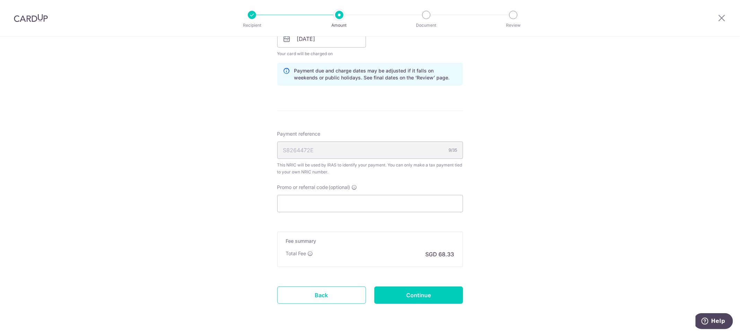
scroll to position [374, 0]
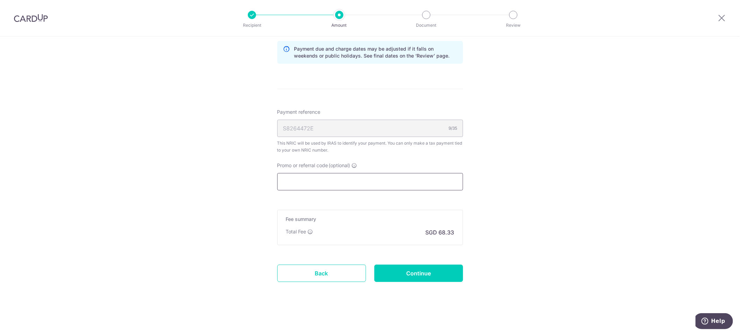
click at [333, 177] on input "Promo or referral code (optional)" at bounding box center [370, 181] width 186 height 17
paste input "OCBC18"
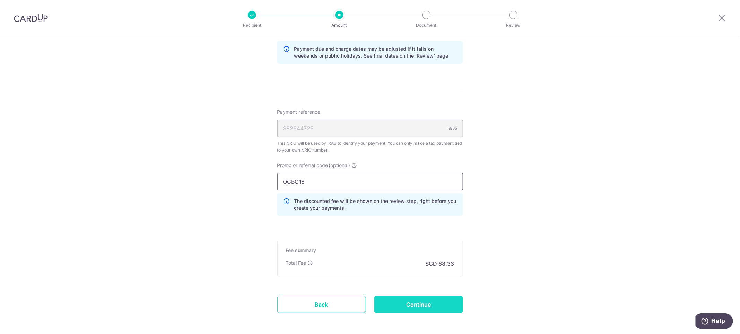
type input "OCBC18"
click at [427, 308] on input "Continue" at bounding box center [418, 303] width 89 height 17
type input "Update Schedule"
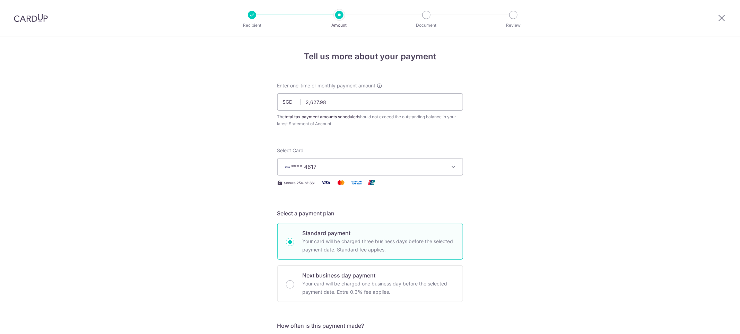
scroll to position [415, 0]
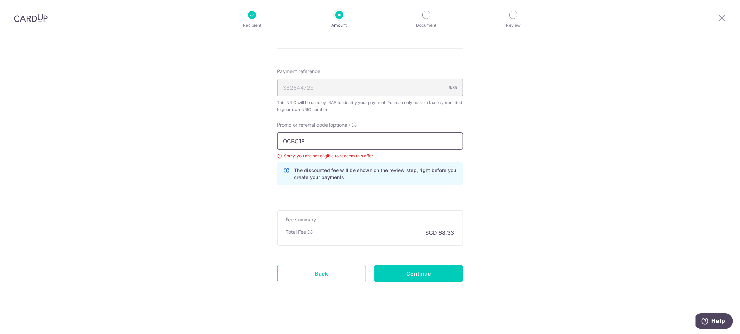
drag, startPoint x: 332, startPoint y: 142, endPoint x: 244, endPoint y: 136, distance: 88.9
paste input "MCTAX25N"
click at [294, 146] on input "MCTAX25N" at bounding box center [370, 140] width 186 height 17
type input "MCTAX25N"
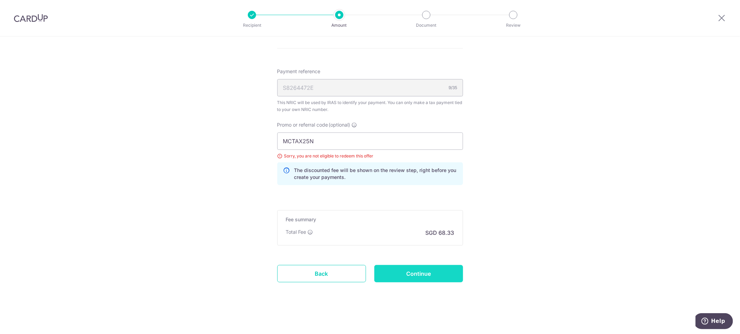
click at [415, 276] on input "Continue" at bounding box center [418, 273] width 89 height 17
type input "Update Schedule"
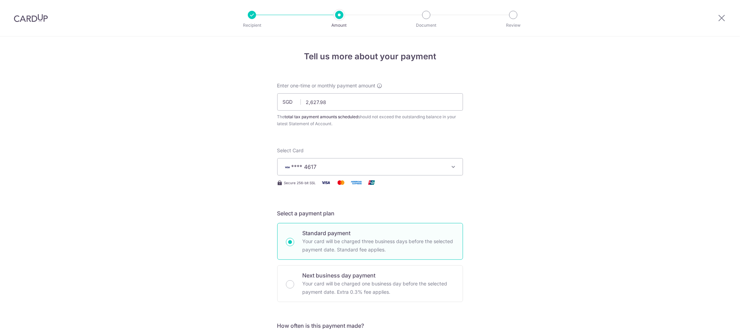
scroll to position [415, 0]
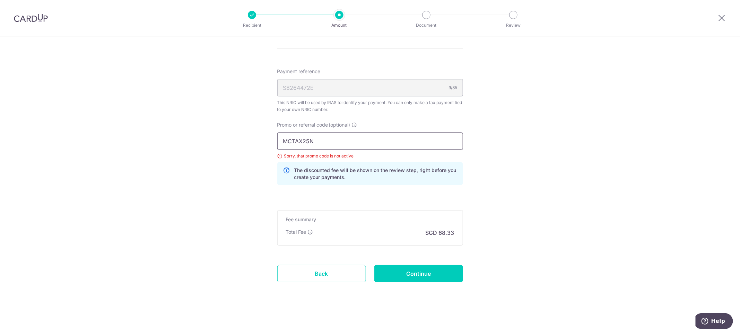
drag, startPoint x: 325, startPoint y: 142, endPoint x: 232, endPoint y: 133, distance: 93.3
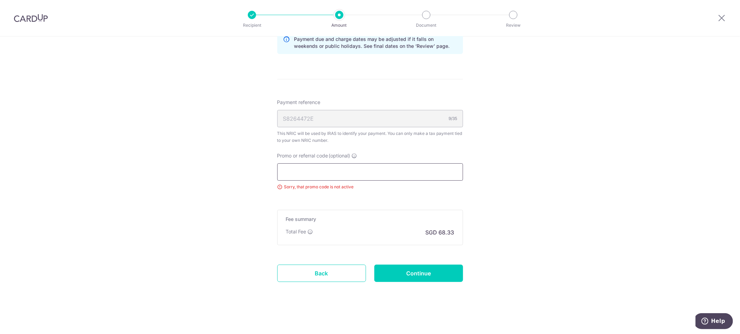
scroll to position [384, 0]
click at [418, 284] on form "Enter one-time or monthly payment amount SGD 2,627.98 2627.98 The total tax pay…" at bounding box center [370, -1] width 186 height 603
click at [421, 267] on input "Continue" at bounding box center [418, 273] width 89 height 17
type input "Update Schedule"
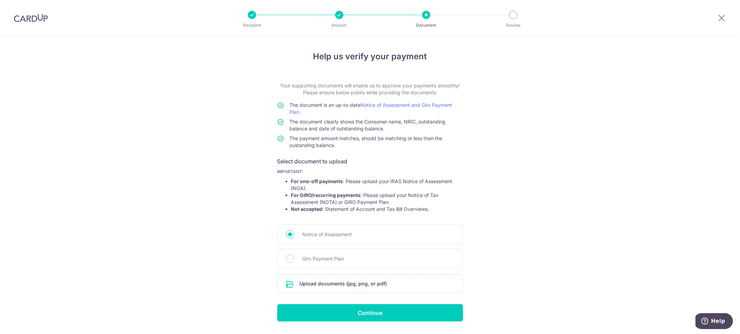
scroll to position [20, 0]
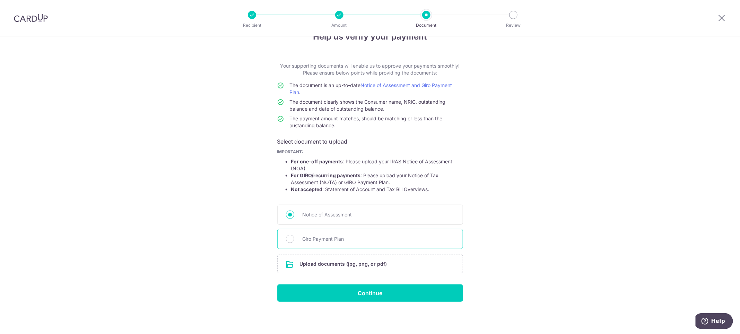
click at [302, 242] on span "Giro Payment Plan" at bounding box center [378, 239] width 152 height 8
click at [294, 242] on input "Giro Payment Plan" at bounding box center [290, 239] width 8 height 8
radio input "true"
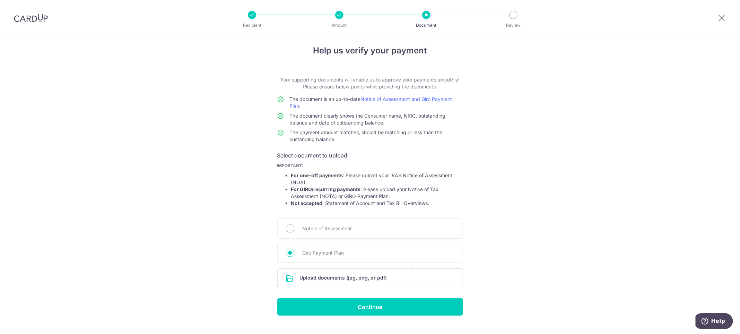
scroll to position [0, 0]
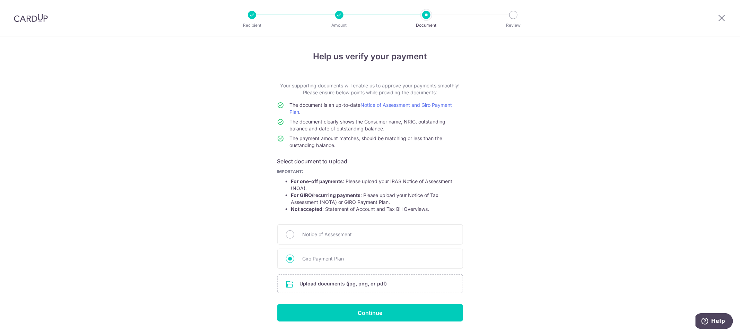
drag, startPoint x: 34, startPoint y: 14, endPoint x: 426, endPoint y: 42, distance: 392.8
click at [34, 15] on img at bounding box center [31, 18] width 34 height 8
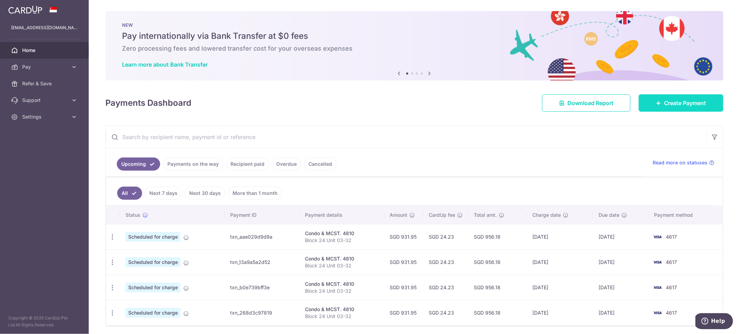
click at [679, 103] on span "Create Payment" at bounding box center [685, 103] width 42 height 8
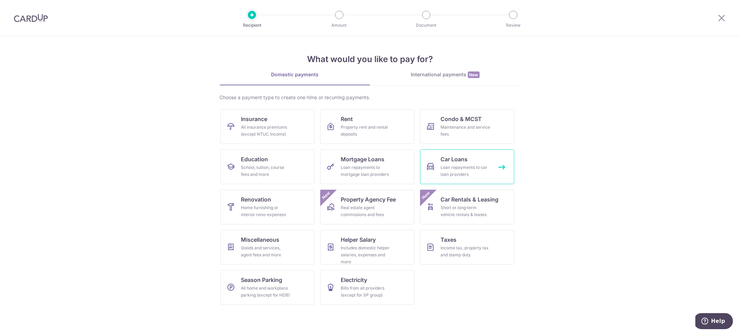
click at [460, 173] on div "Loan repayments to car loan providers" at bounding box center [466, 171] width 50 height 14
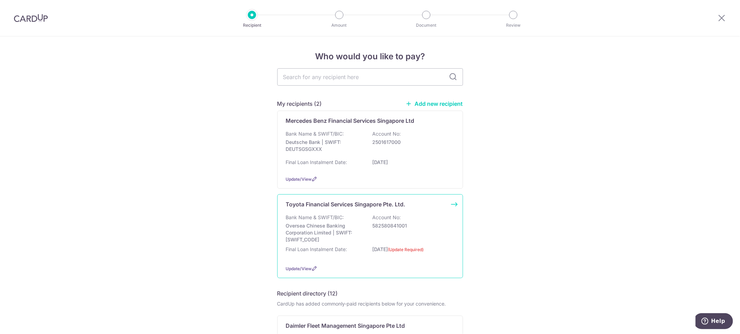
click at [393, 214] on p "Account No:" at bounding box center [386, 217] width 28 height 7
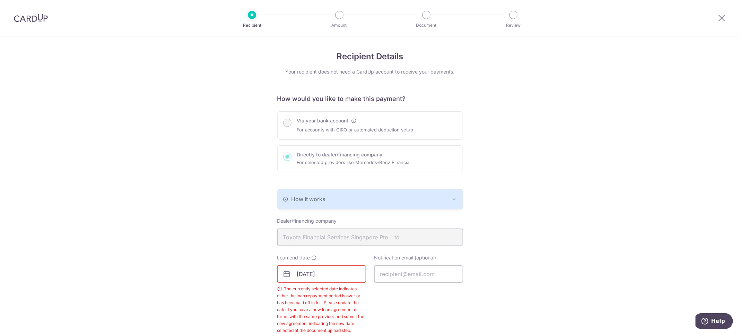
scroll to position [147, 0]
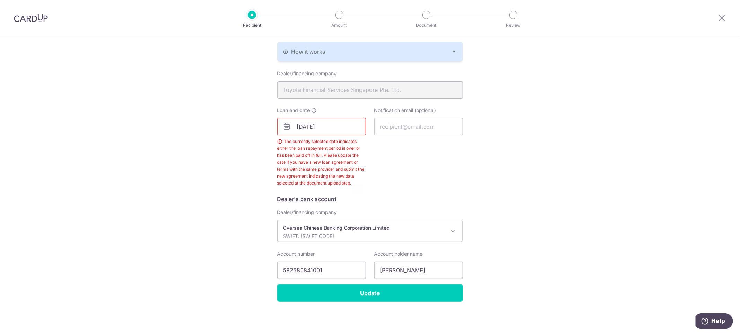
click at [336, 128] on input "[DATE]" at bounding box center [321, 126] width 89 height 17
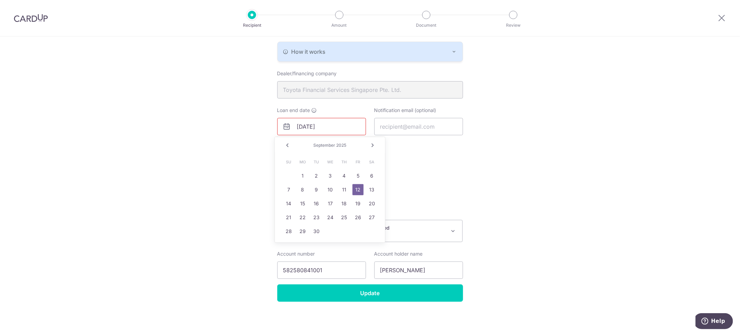
drag, startPoint x: 297, startPoint y: 126, endPoint x: 301, endPoint y: 131, distance: 6.2
click at [297, 127] on input "[DATE]" at bounding box center [321, 126] width 89 height 17
click at [355, 177] on link "2" at bounding box center [357, 175] width 11 height 11
type input "02/02/2035"
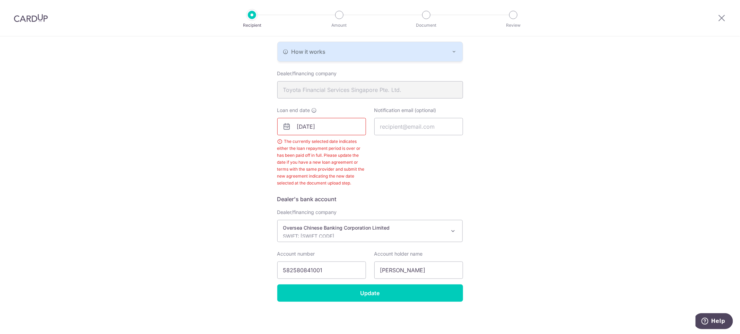
click at [418, 186] on div "Notification email (optional)" at bounding box center [418, 147] width 97 height 80
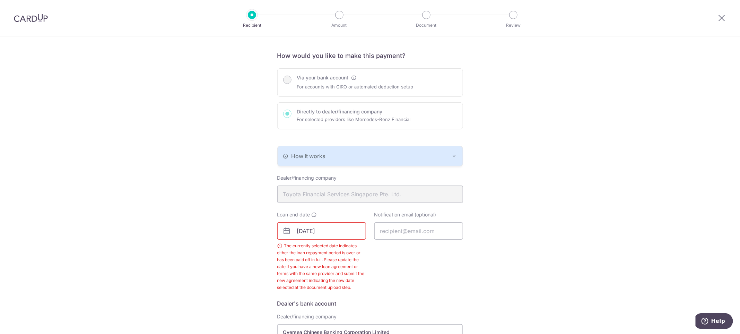
scroll to position [0, 0]
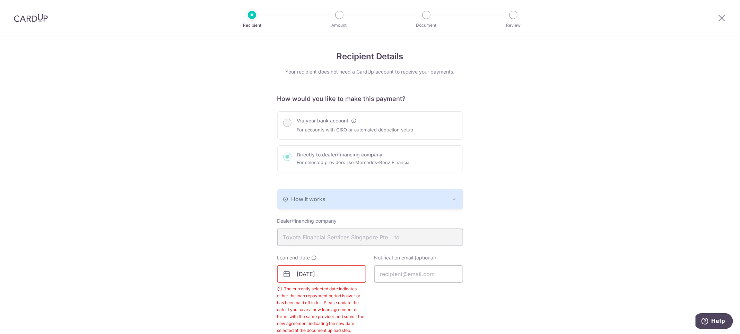
click at [30, 20] on img at bounding box center [31, 18] width 34 height 8
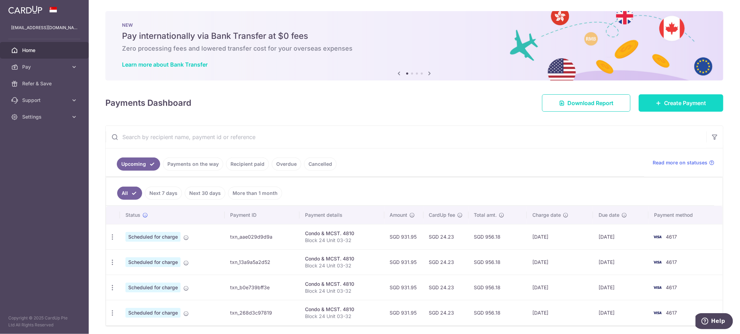
click at [686, 107] on link "Create Payment" at bounding box center [680, 102] width 85 height 17
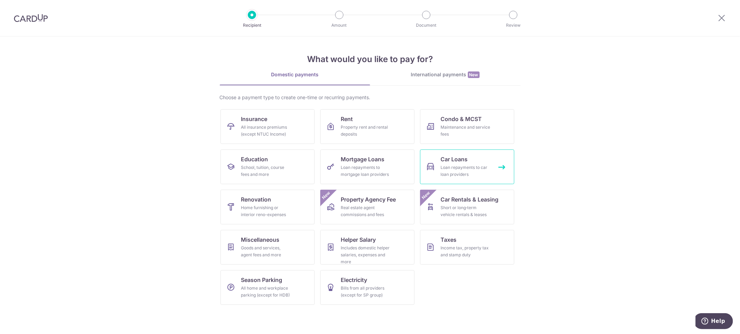
click at [463, 174] on div "Loan repayments to car loan providers" at bounding box center [466, 171] width 50 height 14
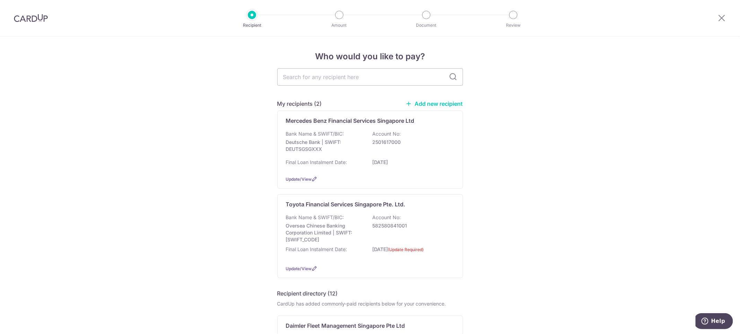
click at [443, 105] on link "Add new recipient" at bounding box center [434, 103] width 57 height 7
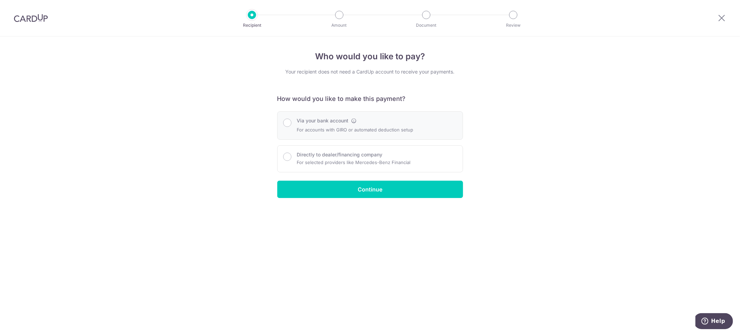
click at [360, 129] on p "For accounts with GIRO or automated deduction setup" at bounding box center [355, 129] width 116 height 8
radio input "true"
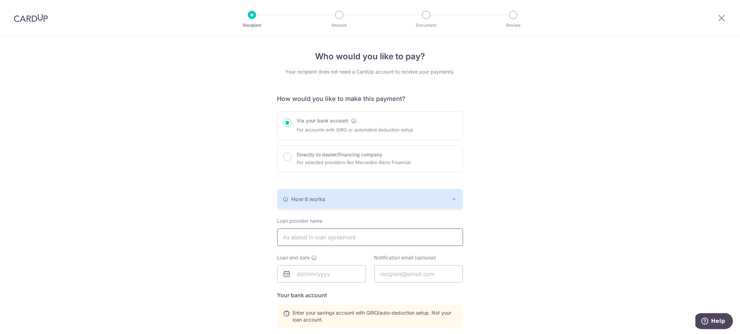
click at [356, 240] on input "text" at bounding box center [370, 236] width 186 height 17
type input "Toyota Financial Services Singapore Pte. Ltd."
click at [586, 241] on div "Who would you like to pay? Your recipient does not need a CardUp account to rec…" at bounding box center [370, 277] width 740 height 482
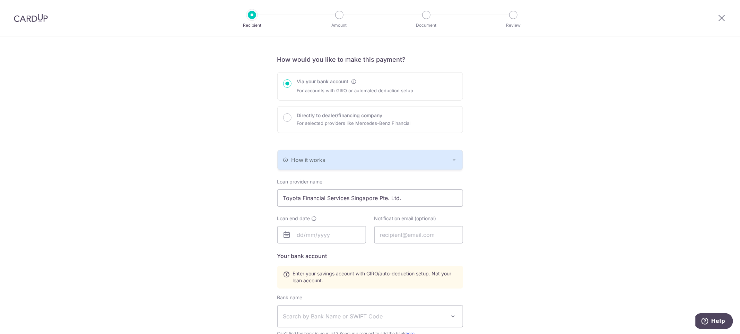
scroll to position [104, 0]
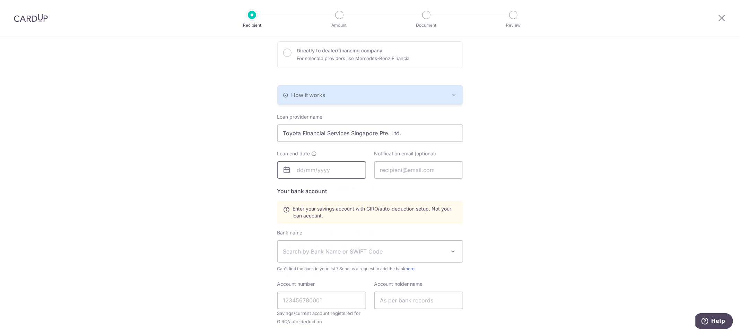
click at [348, 171] on input "text" at bounding box center [321, 169] width 89 height 17
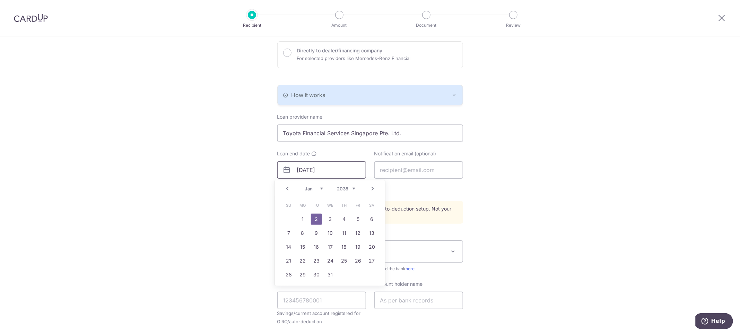
type input "[DATE]"
click at [504, 209] on div "Who would you like to pay? Your recipient does not need a CardUp account to rec…" at bounding box center [370, 173] width 740 height 482
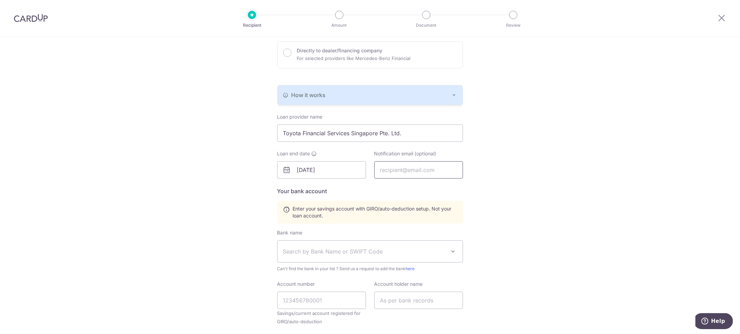
click at [413, 175] on input "text" at bounding box center [418, 169] width 89 height 17
type input "[EMAIL_ADDRESS][DOMAIN_NAME]"
click at [539, 193] on div "Who would you like to pay? Your recipient does not need a CardUp account to rec…" at bounding box center [370, 173] width 740 height 482
click at [504, 225] on div "Who would you like to pay? Your recipient does not need a CardUp account to rec…" at bounding box center [370, 173] width 740 height 482
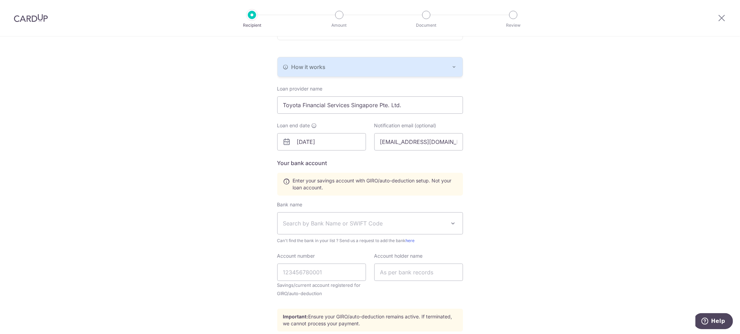
scroll to position [156, 0]
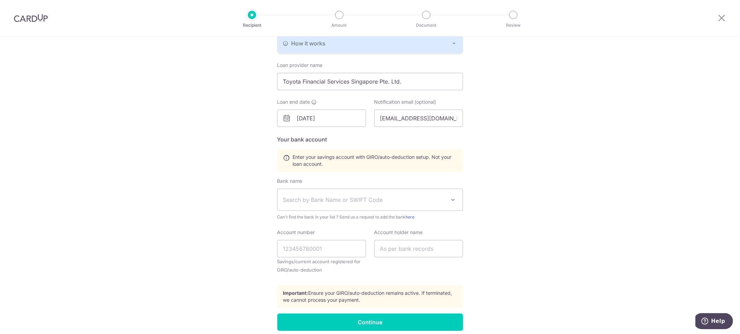
click at [432, 206] on span "Search by Bank Name or SWIFT Code" at bounding box center [369, 199] width 185 height 21
click at [422, 201] on span "Search by Bank Name or SWIFT Code" at bounding box center [364, 199] width 163 height 8
type input "ocbc"
select select "12"
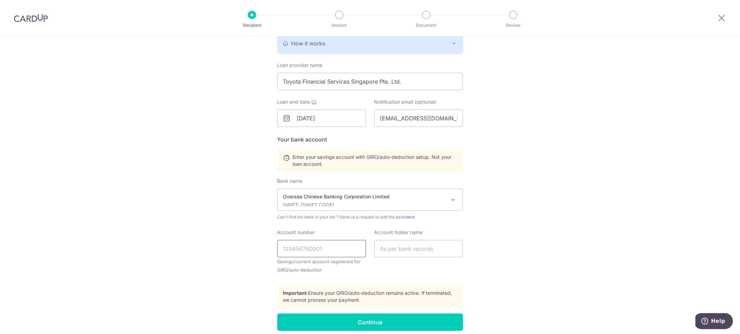
click at [318, 248] on input "Account number" at bounding box center [321, 248] width 89 height 17
type input "582580841001"
click at [408, 248] on input "text" at bounding box center [418, 248] width 89 height 17
type input "Lim Seng Keong"
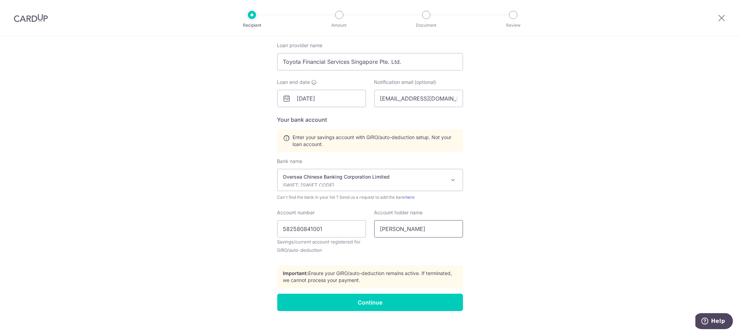
scroll to position [185, 0]
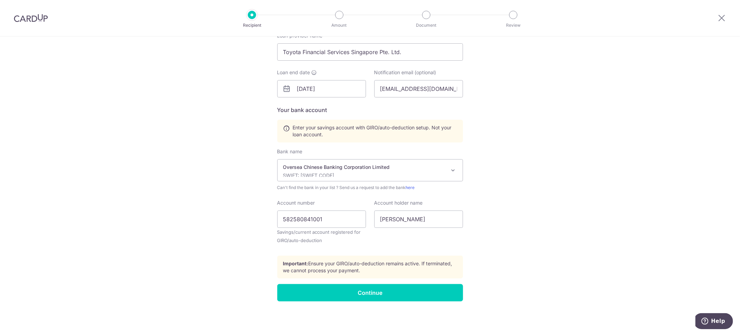
click at [528, 258] on div "Who would you like to pay? Your recipient does not need a CardUp account to rec…" at bounding box center [370, 92] width 740 height 482
click at [433, 301] on div "Who would you like to pay? Your recipient does not need a CardUp account to rec…" at bounding box center [370, 92] width 740 height 482
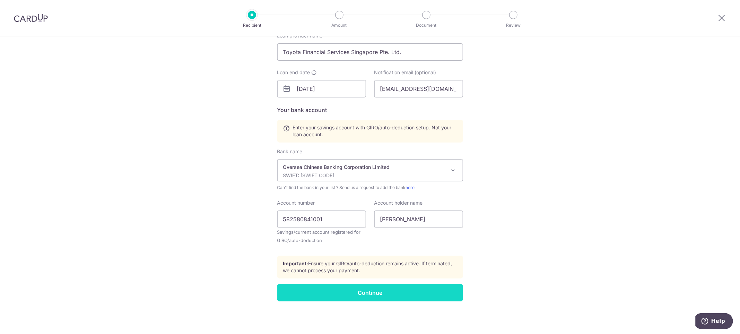
click at [433, 294] on input "Continue" at bounding box center [370, 292] width 186 height 17
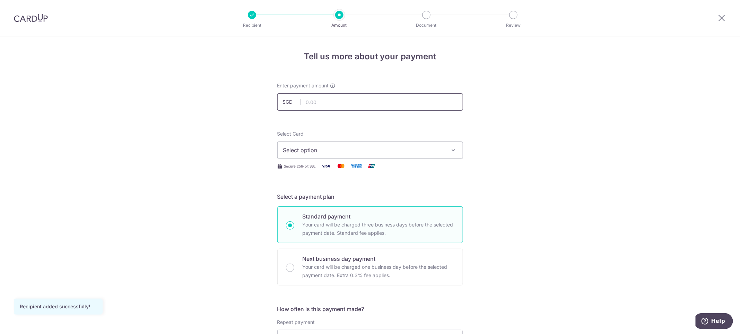
click at [349, 100] on input "text" at bounding box center [370, 101] width 186 height 17
type input "4,427.00"
click at [302, 152] on span "Select option" at bounding box center [363, 150] width 161 height 8
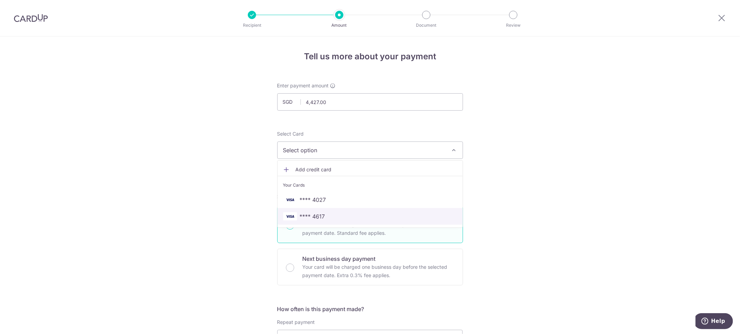
click at [330, 211] on link "**** 4617" at bounding box center [369, 216] width 185 height 17
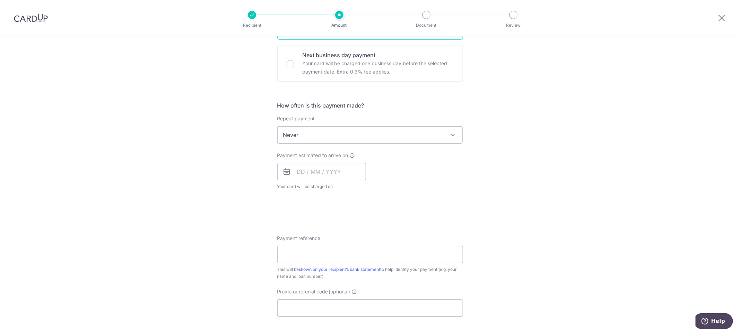
scroll to position [208, 0]
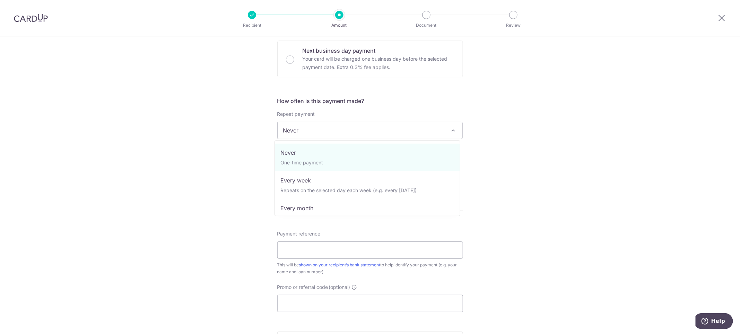
click at [356, 134] on span "Never" at bounding box center [369, 130] width 185 height 17
select select "3"
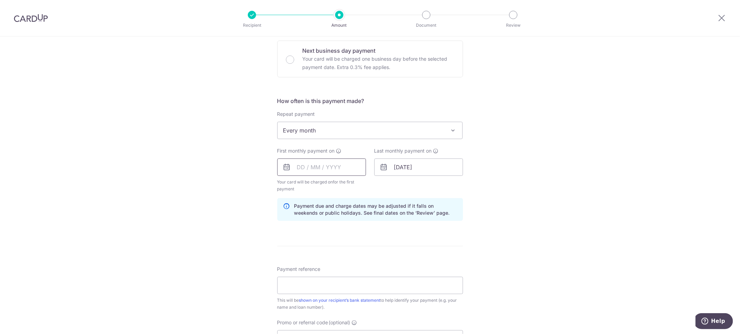
click at [338, 165] on input "text" at bounding box center [321, 166] width 89 height 17
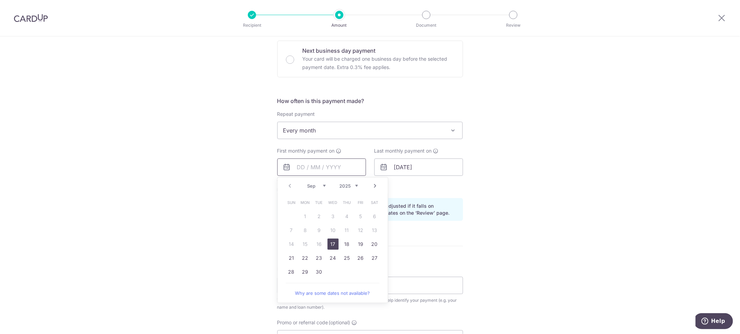
click at [338, 165] on input "text" at bounding box center [321, 166] width 89 height 17
click at [289, 184] on div "Prev Next Sep Oct Nov [DATE] 2026 2027 2028 2029 2030 2031 2032 2033 2034 2035" at bounding box center [332, 185] width 110 height 17
click at [288, 185] on div "Prev Next Sep Oct Nov [DATE] 2026 2027 2028 2029 2030 2031 2032 2033 2034 2035" at bounding box center [332, 185] width 110 height 17
click at [288, 185] on div "Prev Next Sep Oct Nov Dec 2025 2026 2027 2028 2029 2030 2031 2032 2033 2034 2035" at bounding box center [332, 185] width 110 height 17
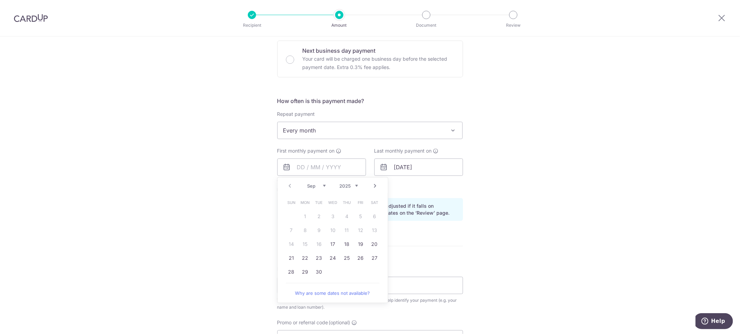
click at [371, 185] on link "Next" at bounding box center [375, 186] width 8 height 8
click at [344, 217] on link "2" at bounding box center [346, 216] width 11 height 11
type input "[DATE]"
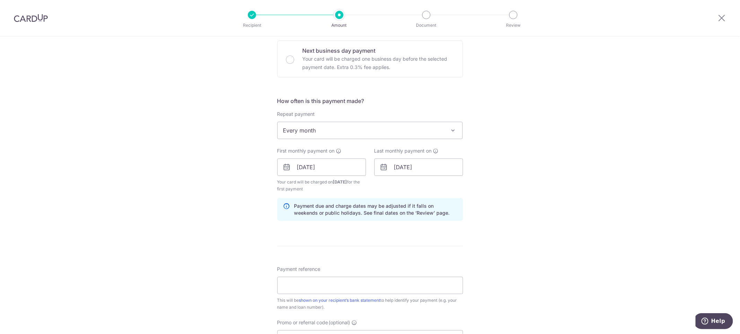
click at [507, 183] on div "Tell us more about your payment Enter payment amount SGD 4,427.00 4427.00 Recip…" at bounding box center [370, 160] width 740 height 662
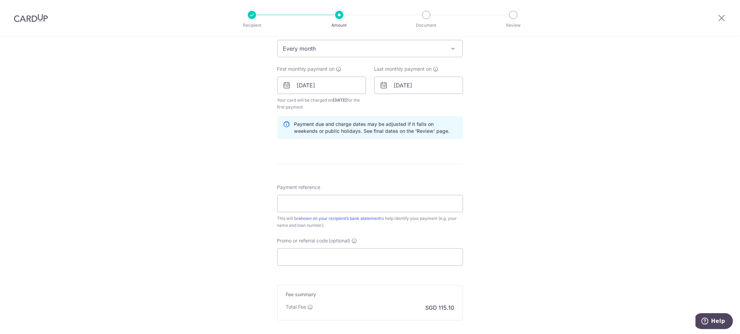
scroll to position [311, 0]
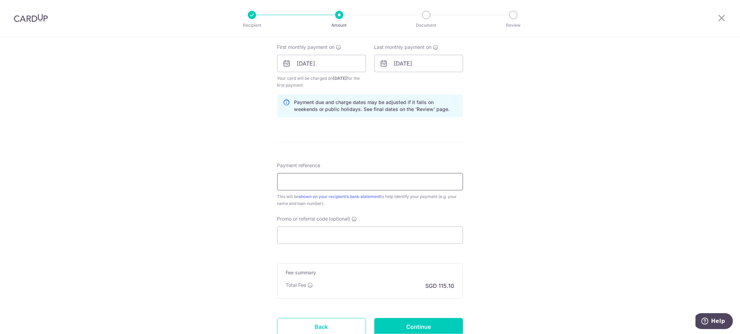
click at [332, 179] on input "Payment reference" at bounding box center [370, 181] width 186 height 17
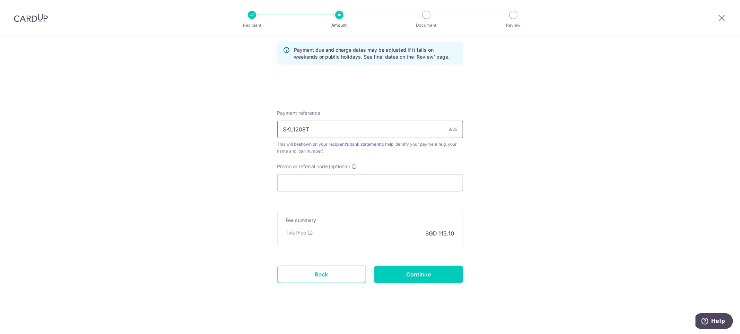
type input "SKL1208T"
click at [516, 213] on div "Tell us more about your payment Enter payment amount SGD 4,427.00 4427.00 Recip…" at bounding box center [370, 4] width 740 height 662
click at [429, 267] on input "Continue" at bounding box center [418, 273] width 89 height 17
type input "Create Schedule"
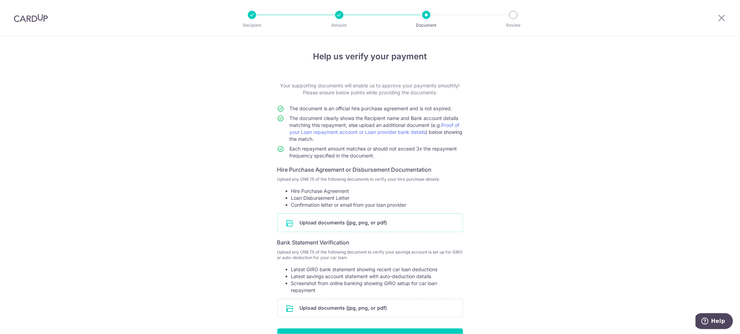
click at [340, 226] on input "file" at bounding box center [369, 222] width 185 height 18
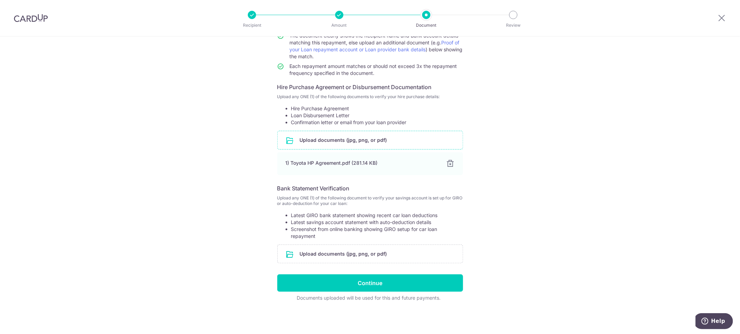
scroll to position [82, 0]
click at [330, 249] on input "file" at bounding box center [369, 254] width 185 height 18
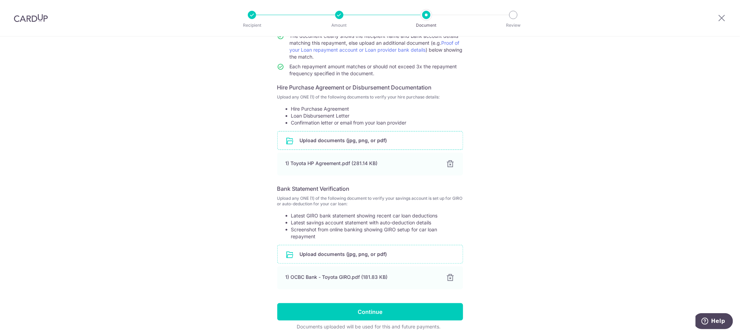
click at [351, 252] on input "file" at bounding box center [369, 254] width 185 height 18
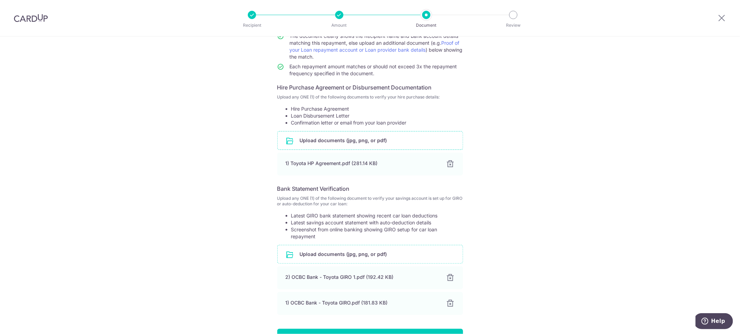
click at [350, 255] on input "file" at bounding box center [369, 254] width 185 height 18
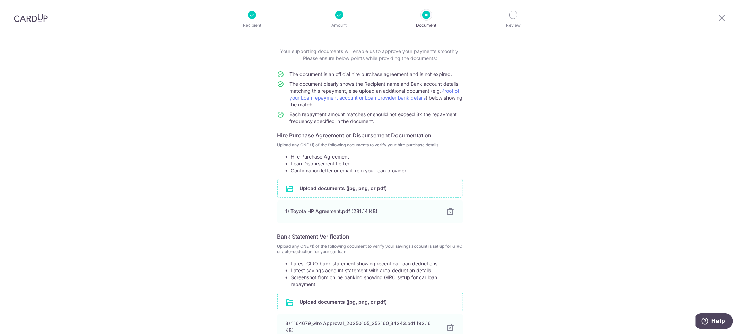
scroll to position [52, 0]
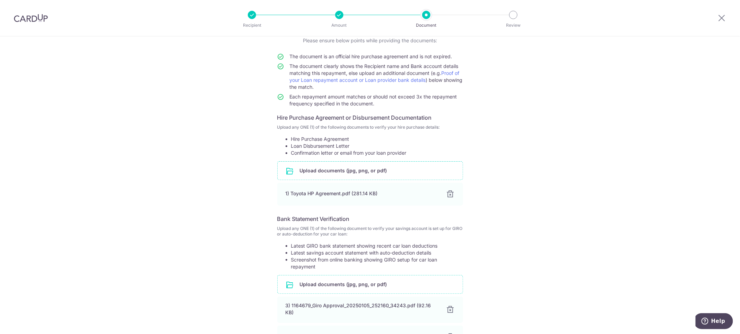
click at [321, 168] on input "file" at bounding box center [369, 170] width 185 height 18
click at [333, 176] on input "file" at bounding box center [369, 170] width 185 height 18
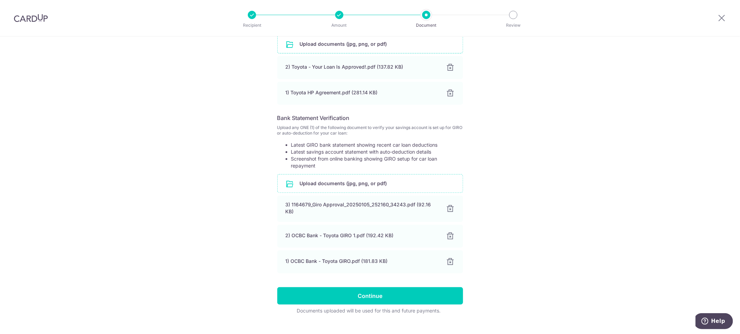
scroll to position [191, 0]
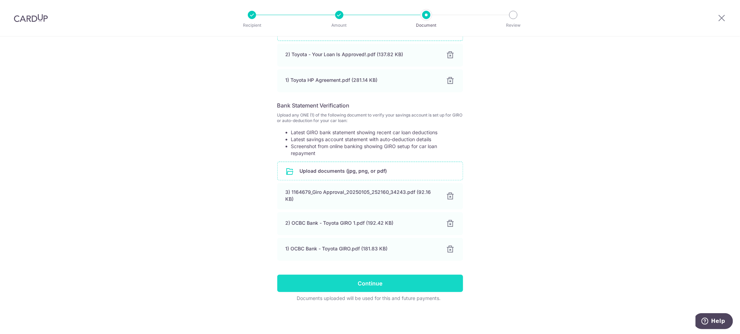
click at [370, 282] on input "Continue" at bounding box center [370, 282] width 186 height 17
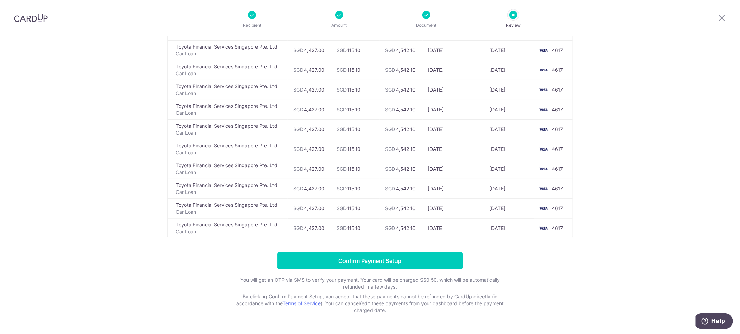
scroll to position [2105, 0]
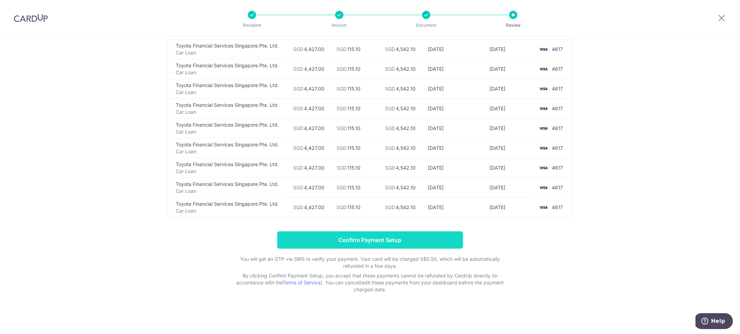
click at [377, 236] on input "Confirm Payment Setup" at bounding box center [370, 239] width 186 height 17
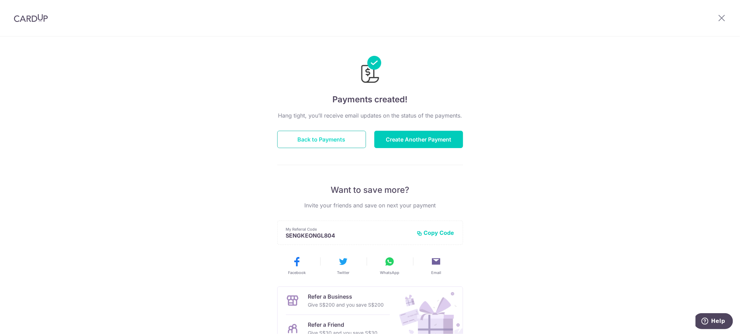
click at [344, 145] on button "Back to Payments" at bounding box center [321, 139] width 89 height 17
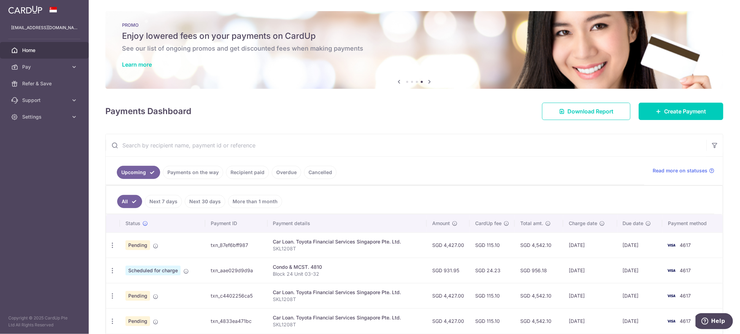
click at [44, 48] on span "Home" at bounding box center [45, 50] width 46 height 7
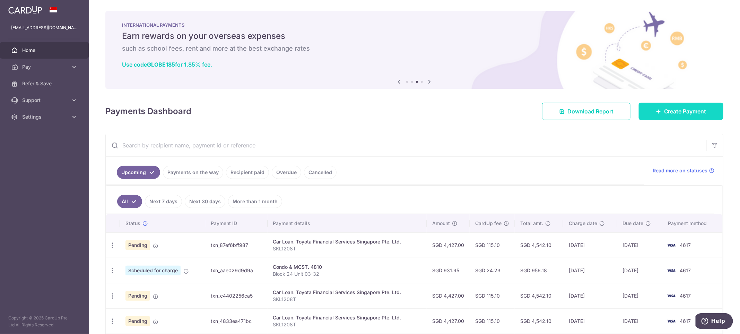
click at [664, 110] on span "Create Payment" at bounding box center [685, 111] width 42 height 8
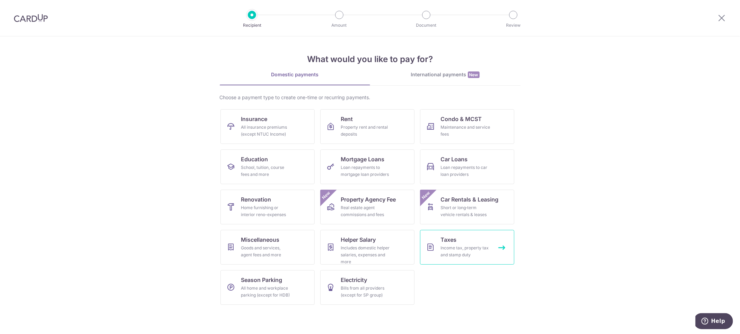
click at [468, 240] on link "Taxes Income tax, property tax and stamp duty" at bounding box center [467, 247] width 94 height 35
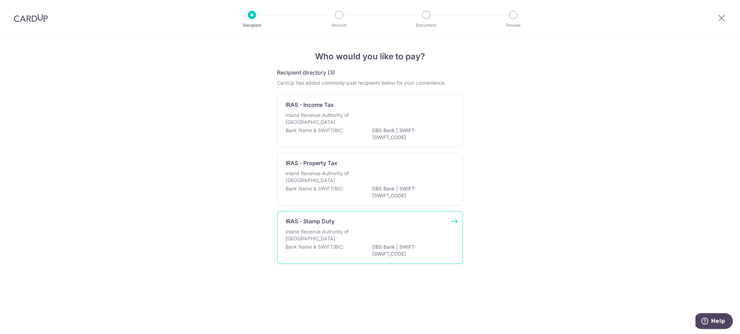
click at [359, 224] on div "IRAS - Stamp Duty" at bounding box center [366, 221] width 160 height 8
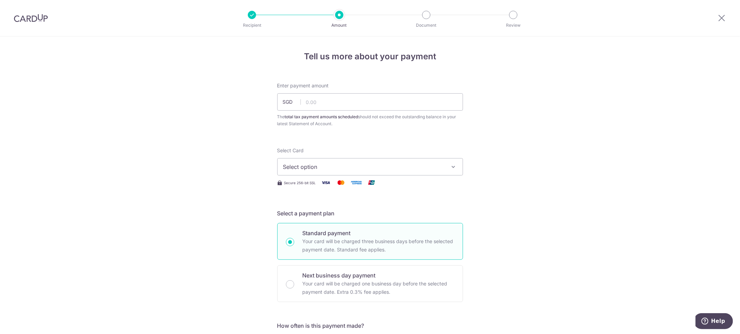
click at [323, 166] on span "Select option" at bounding box center [363, 166] width 161 height 8
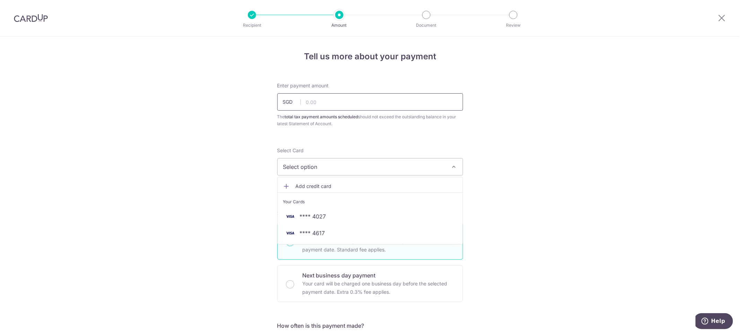
click at [329, 104] on input "text" at bounding box center [370, 101] width 186 height 17
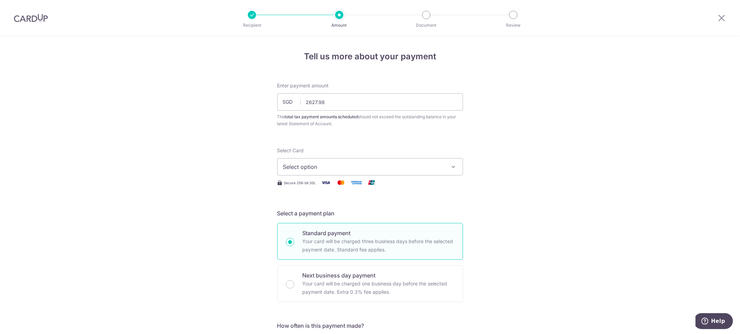
type input "2,627.98"
click at [408, 161] on button "Select option" at bounding box center [370, 166] width 186 height 17
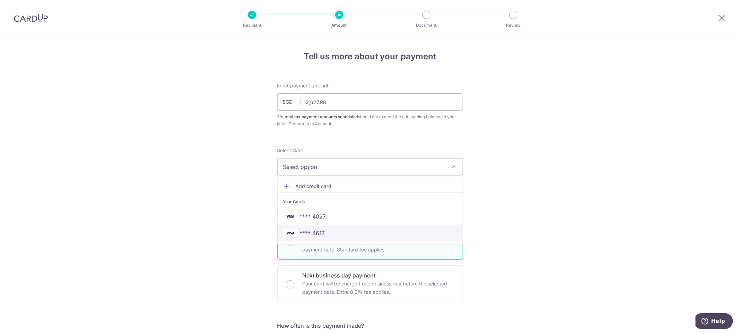
click at [344, 234] on span "**** 4617" at bounding box center [370, 233] width 174 height 8
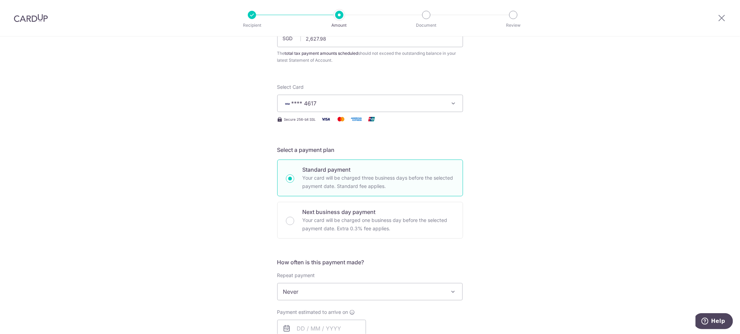
scroll to position [104, 0]
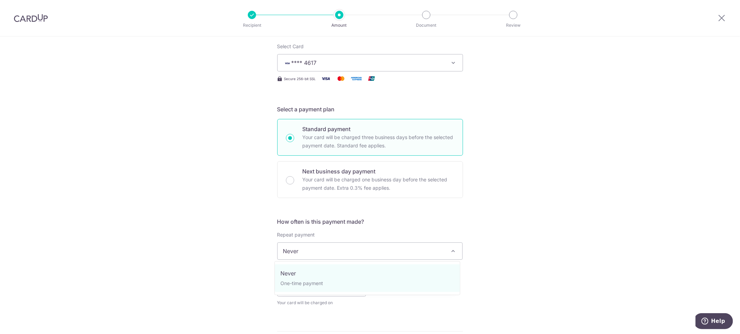
click at [336, 254] on span "Never" at bounding box center [369, 250] width 185 height 17
click at [519, 245] on div "Tell us more about your payment Enter payment amount SGD 2,627.98 2627.98 The t…" at bounding box center [370, 253] width 740 height 643
click at [375, 251] on span "Never" at bounding box center [369, 250] width 185 height 17
click at [534, 240] on div "Tell us more about your payment Enter payment amount SGD 2,627.98 2627.98 The t…" at bounding box center [370, 253] width 740 height 643
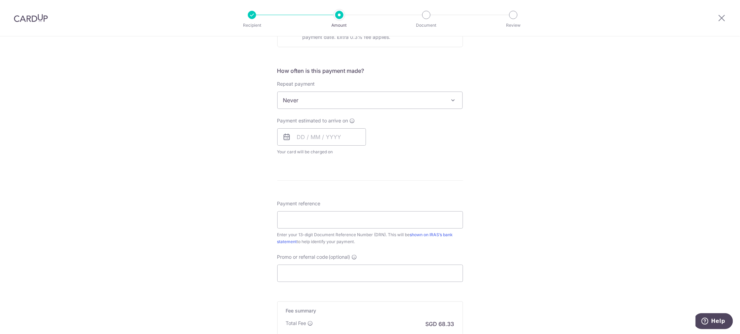
scroll to position [260, 0]
click at [452, 95] on span at bounding box center [453, 95] width 8 height 8
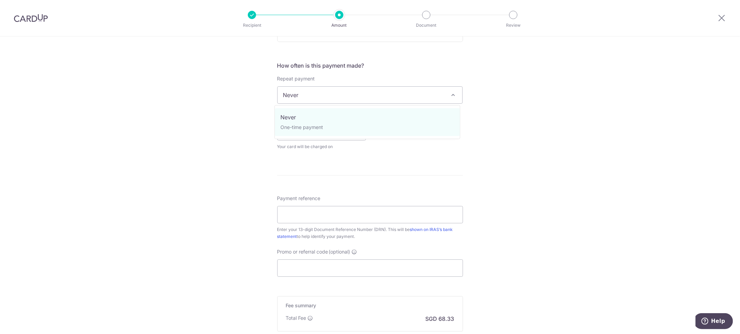
click at [452, 95] on span at bounding box center [453, 95] width 8 height 8
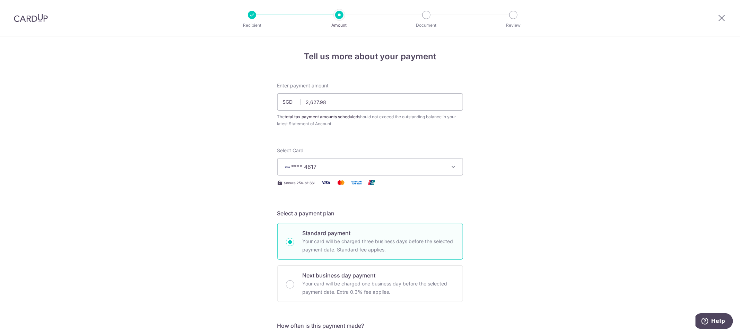
click at [27, 16] on img at bounding box center [31, 18] width 34 height 8
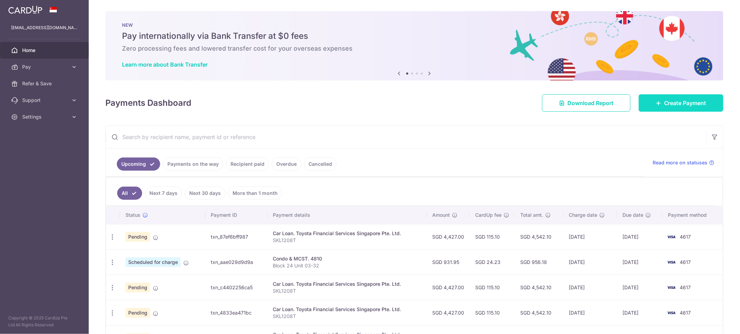
click at [677, 104] on span "Create Payment" at bounding box center [685, 103] width 42 height 8
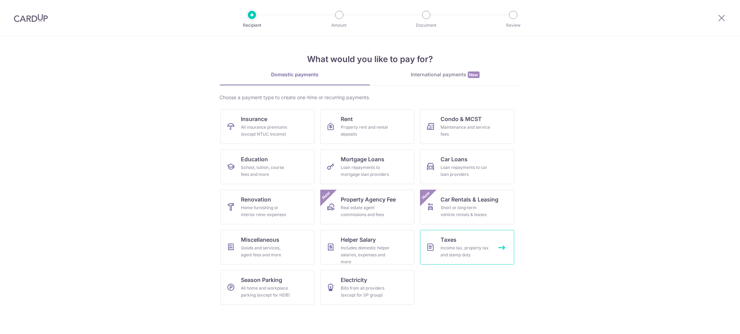
click at [462, 242] on link "Taxes Income tax, property tax and stamp duty" at bounding box center [467, 247] width 94 height 35
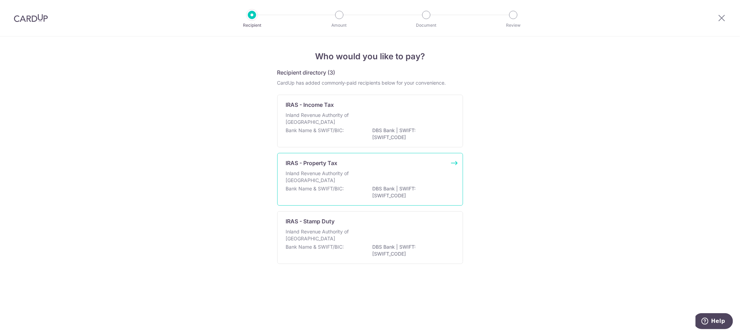
click at [392, 178] on div "Inland Revenue Authority of [GEOGRAPHIC_DATA]" at bounding box center [370, 177] width 168 height 15
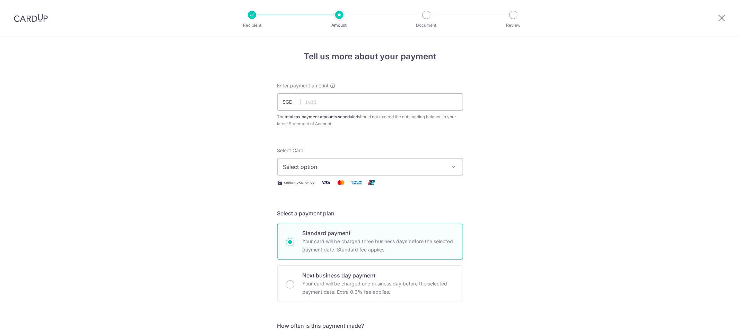
scroll to position [104, 0]
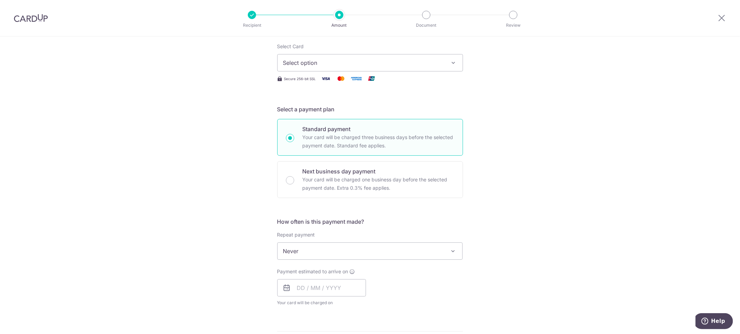
click at [452, 251] on span at bounding box center [453, 251] width 8 height 8
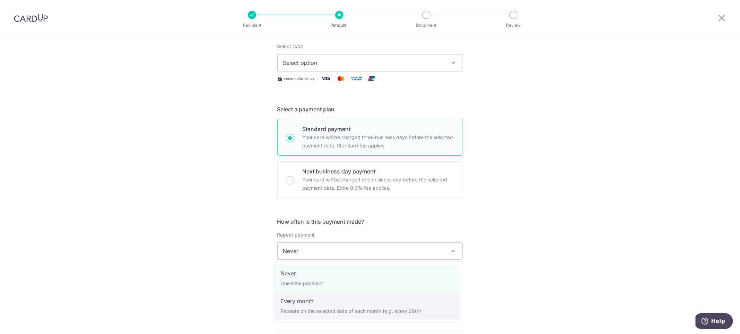
select select "3"
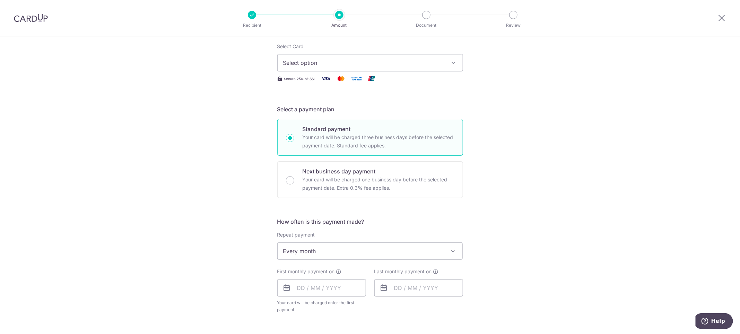
click at [334, 59] on span "Select option" at bounding box center [363, 63] width 161 height 8
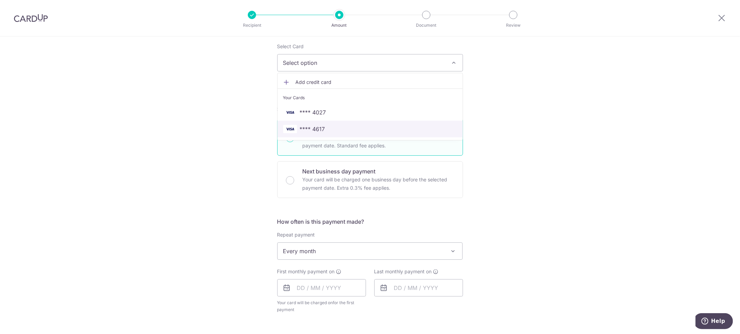
click at [317, 126] on span "**** 4617" at bounding box center [312, 129] width 25 height 8
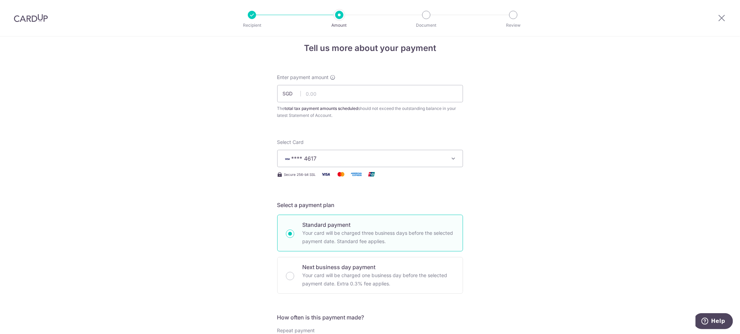
scroll to position [0, 0]
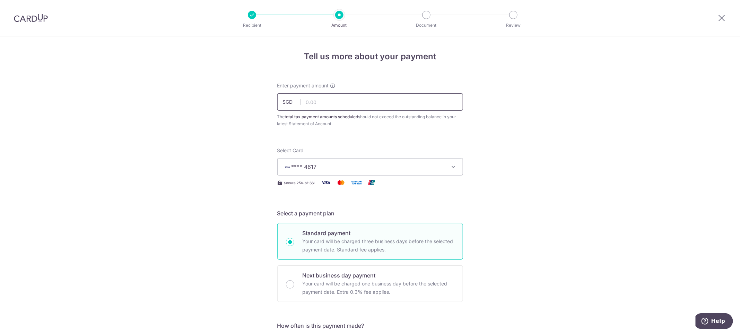
click at [325, 104] on input "text" at bounding box center [370, 101] width 186 height 17
click at [334, 106] on input "text" at bounding box center [370, 101] width 186 height 17
type input "2,627.98"
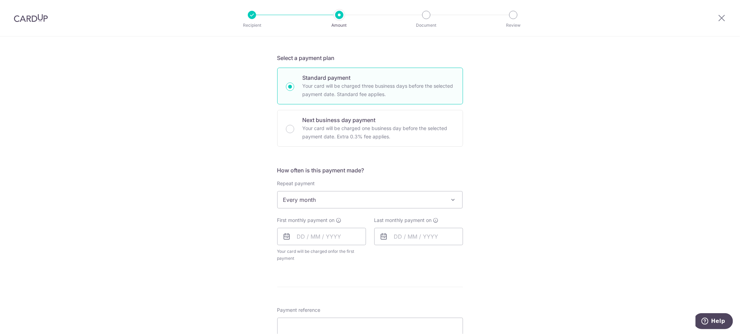
scroll to position [156, 0]
click at [341, 238] on input "text" at bounding box center [321, 235] width 89 height 17
click at [552, 254] on div "Tell us more about your payment Enter payment amount SGD 2,627.98 2627.98 The t…" at bounding box center [370, 206] width 740 height 650
click at [334, 235] on input "text" at bounding box center [321, 235] width 89 height 17
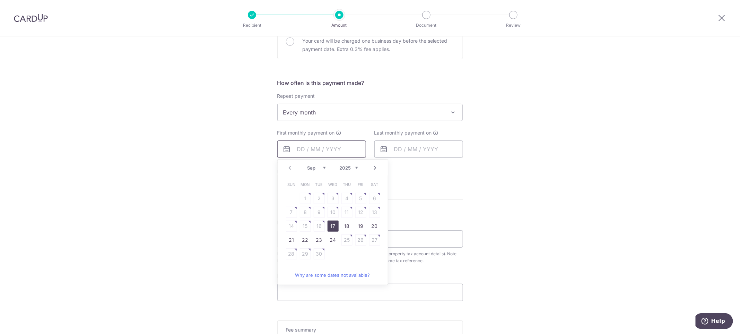
scroll to position [260, 0]
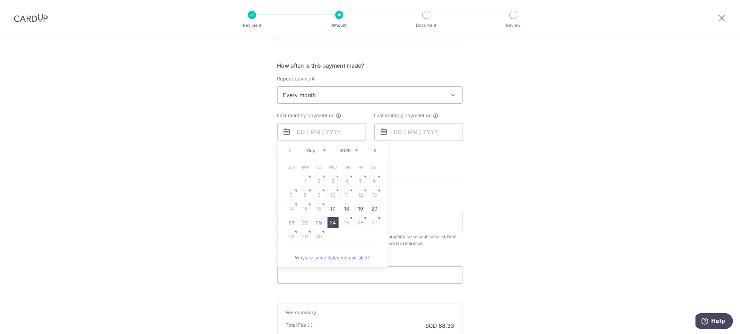
click at [328, 222] on link "24" at bounding box center [332, 222] width 11 height 11
type input "24/09/2025"
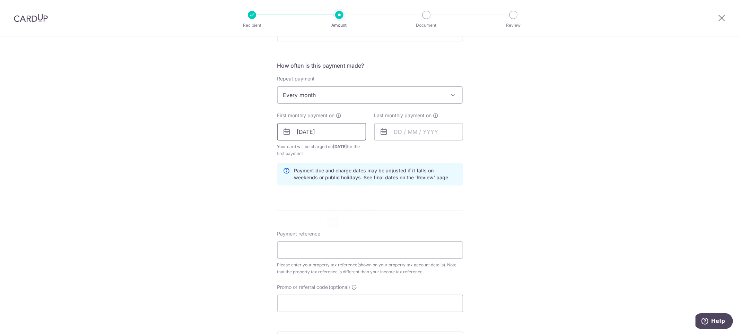
click at [352, 134] on input "24/09/2025" at bounding box center [321, 131] width 89 height 17
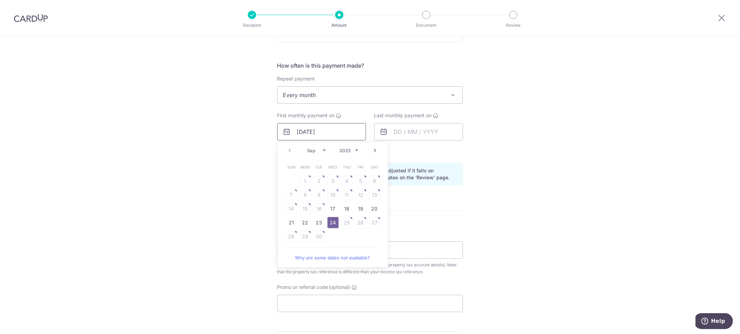
click at [352, 134] on input "24/09/2025" at bounding box center [321, 131] width 89 height 17
click at [435, 133] on input "text" at bounding box center [418, 131] width 89 height 17
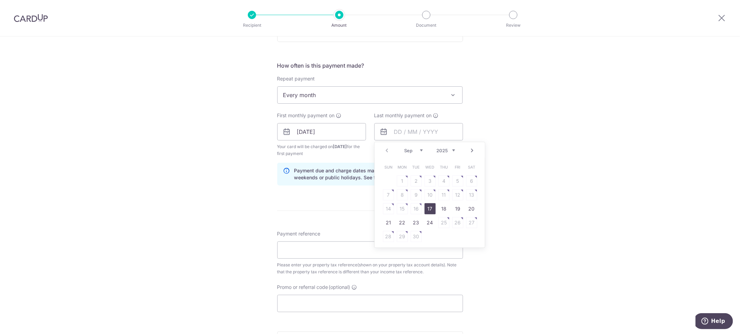
click at [419, 150] on select "Sep Oct Nov Dec" at bounding box center [413, 151] width 18 height 6
click at [436, 149] on select "2025 2026" at bounding box center [445, 151] width 18 height 6
click at [440, 223] on link "24" at bounding box center [443, 222] width 11 height 11
type input "24/09/2026"
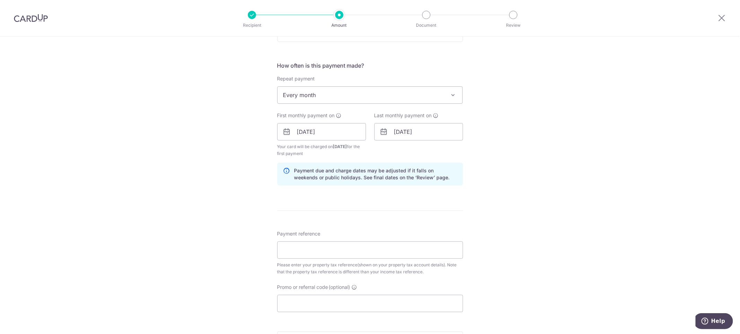
click at [532, 191] on div "Tell us more about your payment Enter payment amount SGD 2,627.98 2627.98 The t…" at bounding box center [370, 116] width 740 height 679
click at [323, 132] on input "24/09/2025" at bounding box center [321, 131] width 89 height 17
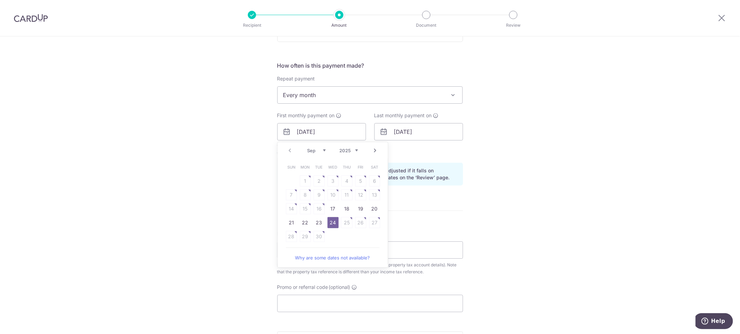
click at [367, 151] on div "Prev Next Sep Oct Nov Dec 2025 2026" at bounding box center [332, 150] width 110 height 17
click at [372, 149] on link "Next" at bounding box center [375, 150] width 8 height 8
click at [317, 196] on link "7" at bounding box center [318, 194] width 11 height 11
type input "07/10/2025"
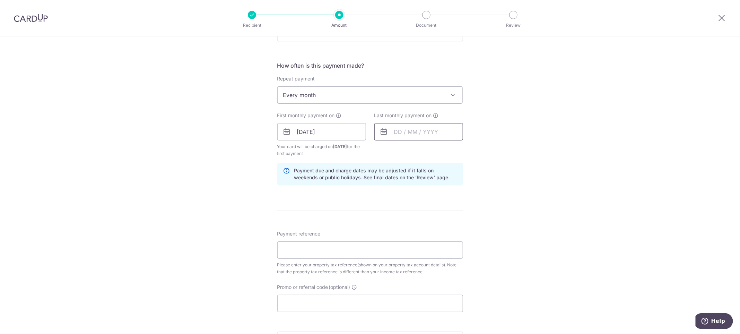
click at [441, 132] on input "text" at bounding box center [418, 131] width 89 height 17
click at [449, 152] on select "2025 2026" at bounding box center [445, 151] width 18 height 6
click at [442, 218] on link "24" at bounding box center [443, 222] width 11 height 11
type input "24/09/2026"
click at [500, 178] on div "Tell us more about your payment Enter payment amount SGD 2,627.98 2627.98 The t…" at bounding box center [370, 116] width 740 height 679
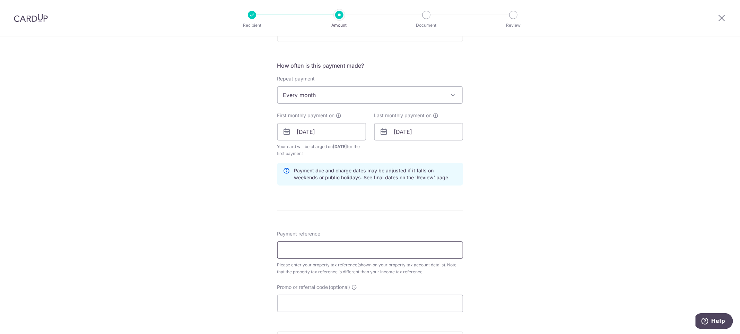
click at [342, 245] on input "Payment reference" at bounding box center [370, 249] width 186 height 17
type input "I"
type input "IRAS"
click at [560, 228] on div "Tell us more about your payment Enter payment amount SGD 2,627.98 2627.98 The t…" at bounding box center [370, 116] width 740 height 679
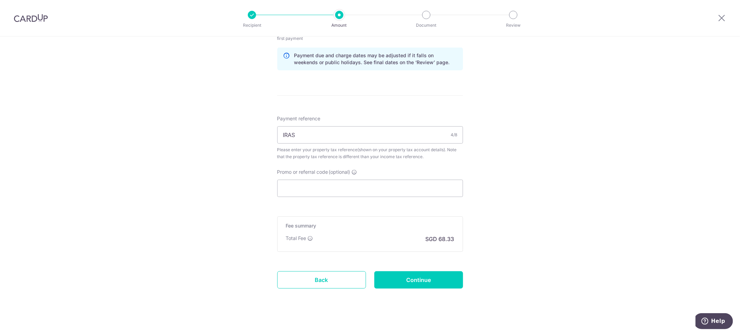
scroll to position [381, 0]
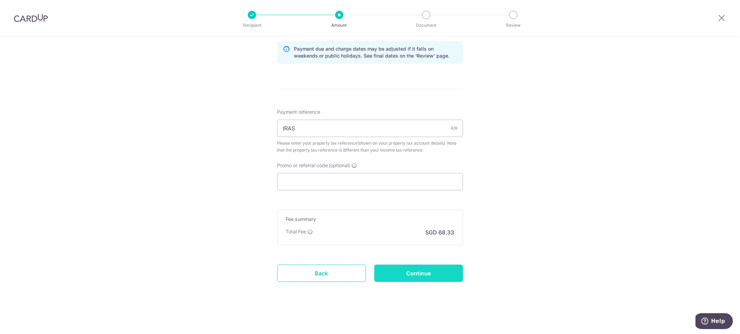
click at [427, 271] on input "Continue" at bounding box center [418, 272] width 89 height 17
type input "Create Schedule"
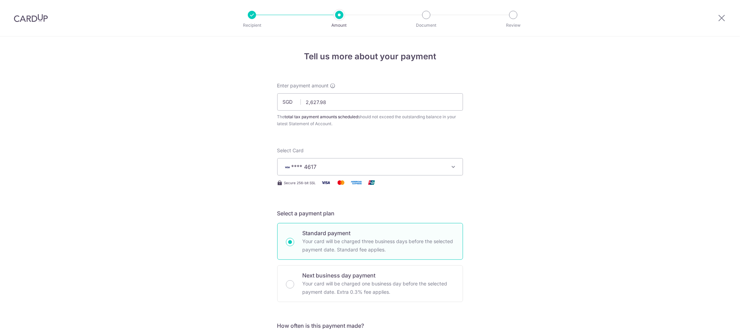
scroll to position [362, 0]
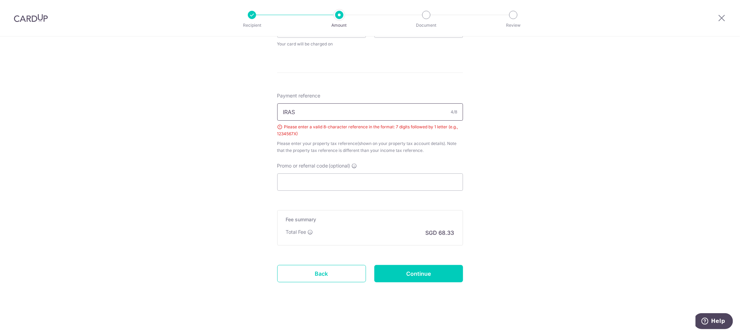
click at [317, 113] on input "IRAS" at bounding box center [370, 111] width 186 height 17
drag, startPoint x: 322, startPoint y: 110, endPoint x: 200, endPoint y: 94, distance: 122.7
click at [200, 94] on div "Tell us more about your payment Enter payment amount SGD 2,627.98 2627.98 The t…" at bounding box center [370, 4] width 740 height 660
click at [587, 134] on div "Tell us more about your payment Enter payment amount SGD 2,627.98 2627.98 The t…" at bounding box center [370, 4] width 740 height 660
click at [281, 111] on input "S8264472" at bounding box center [370, 111] width 186 height 17
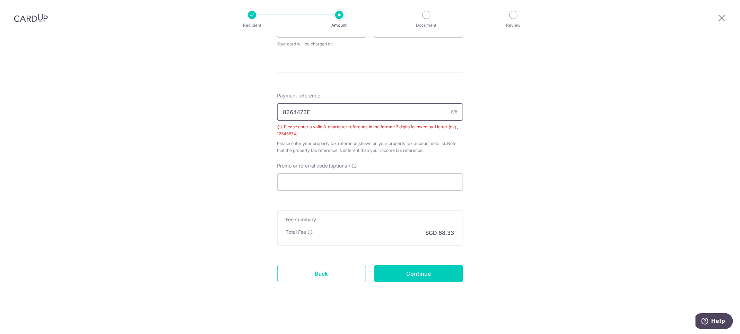
type input "8264472E"
click at [548, 159] on div "Tell us more about your payment Enter payment amount SGD 2,627.98 2627.98 The t…" at bounding box center [370, 4] width 740 height 660
click at [407, 277] on input "Continue" at bounding box center [418, 273] width 89 height 17
type input "Create Schedule"
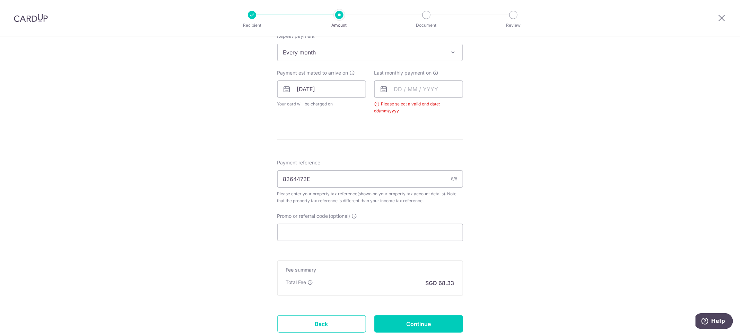
scroll to position [197, 0]
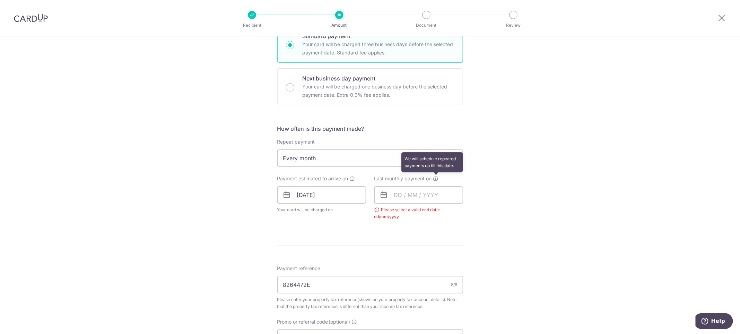
click at [433, 178] on icon at bounding box center [436, 179] width 6 height 6
click at [441, 197] on input "text" at bounding box center [418, 194] width 89 height 17
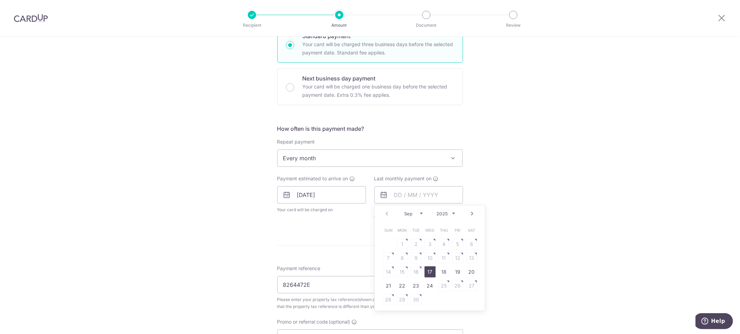
click at [451, 214] on select "2025 2026" at bounding box center [445, 214] width 18 height 6
click at [403, 259] on link "7" at bounding box center [402, 257] width 11 height 11
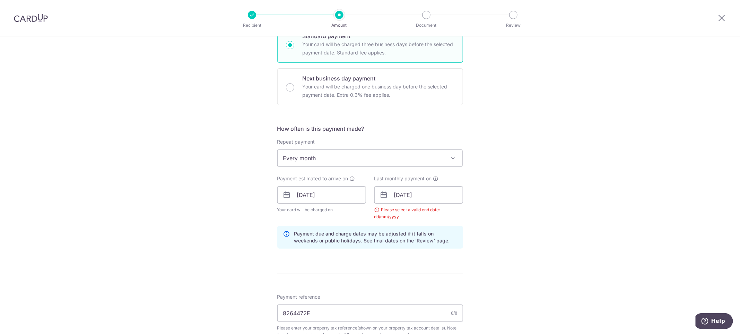
click at [489, 250] on div "Tell us more about your payment Enter payment amount SGD 2,627.98 2627.98 The t…" at bounding box center [370, 179] width 740 height 679
click at [433, 177] on icon at bounding box center [436, 179] width 6 height 6
click at [428, 194] on input "[DATE]" at bounding box center [418, 194] width 89 height 17
click at [468, 211] on link "Next" at bounding box center [472, 213] width 8 height 8
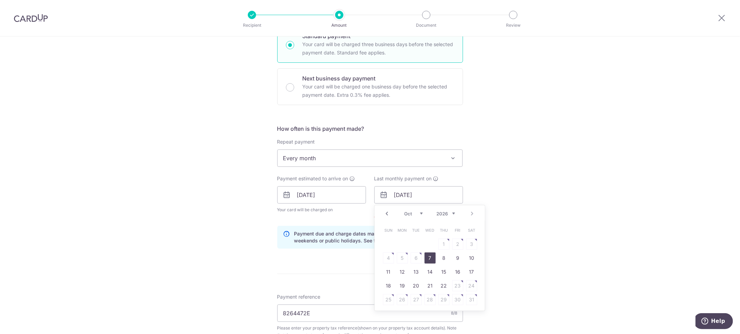
click at [428, 263] on link "7" at bounding box center [429, 257] width 11 height 11
type input "[DATE]"
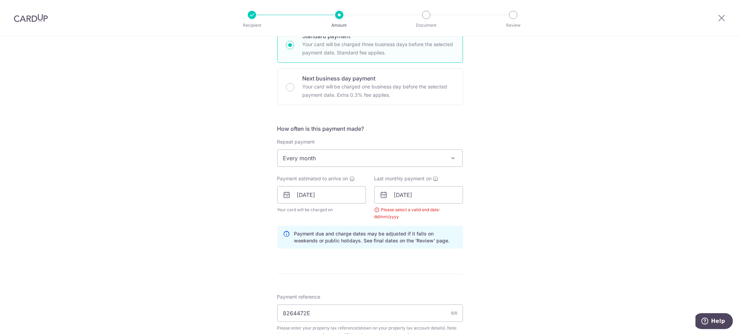
click at [506, 232] on div "Tell us more about your payment Enter payment amount SGD 2,627.98 2627.98 The t…" at bounding box center [370, 179] width 740 height 679
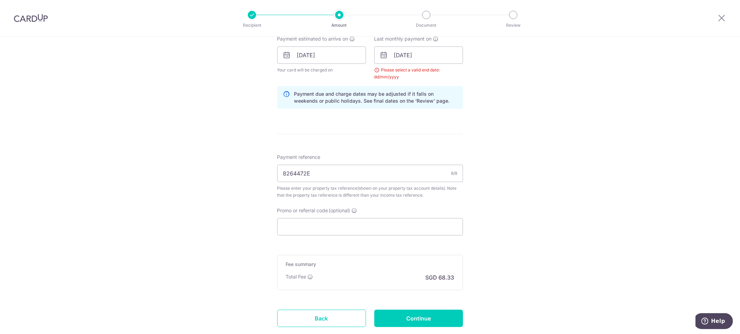
scroll to position [329, 0]
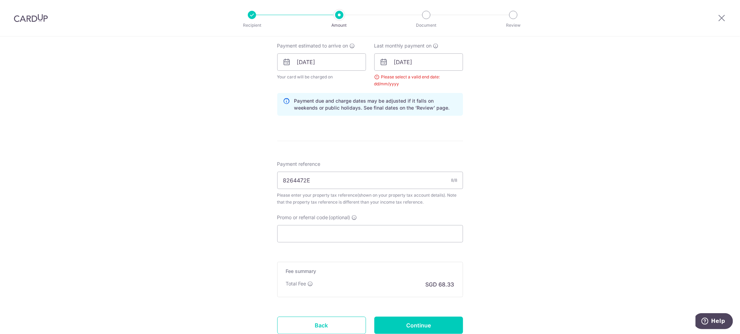
click at [29, 16] on img at bounding box center [31, 18] width 34 height 8
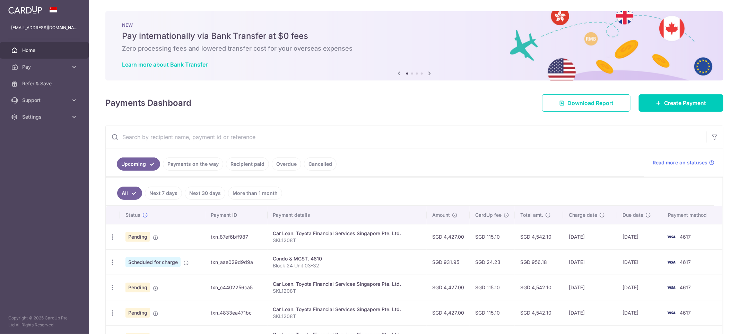
click at [124, 191] on link "All" at bounding box center [129, 192] width 25 height 13
click at [37, 58] on link "Home" at bounding box center [44, 50] width 89 height 17
